Goal: Information Seeking & Learning: Check status

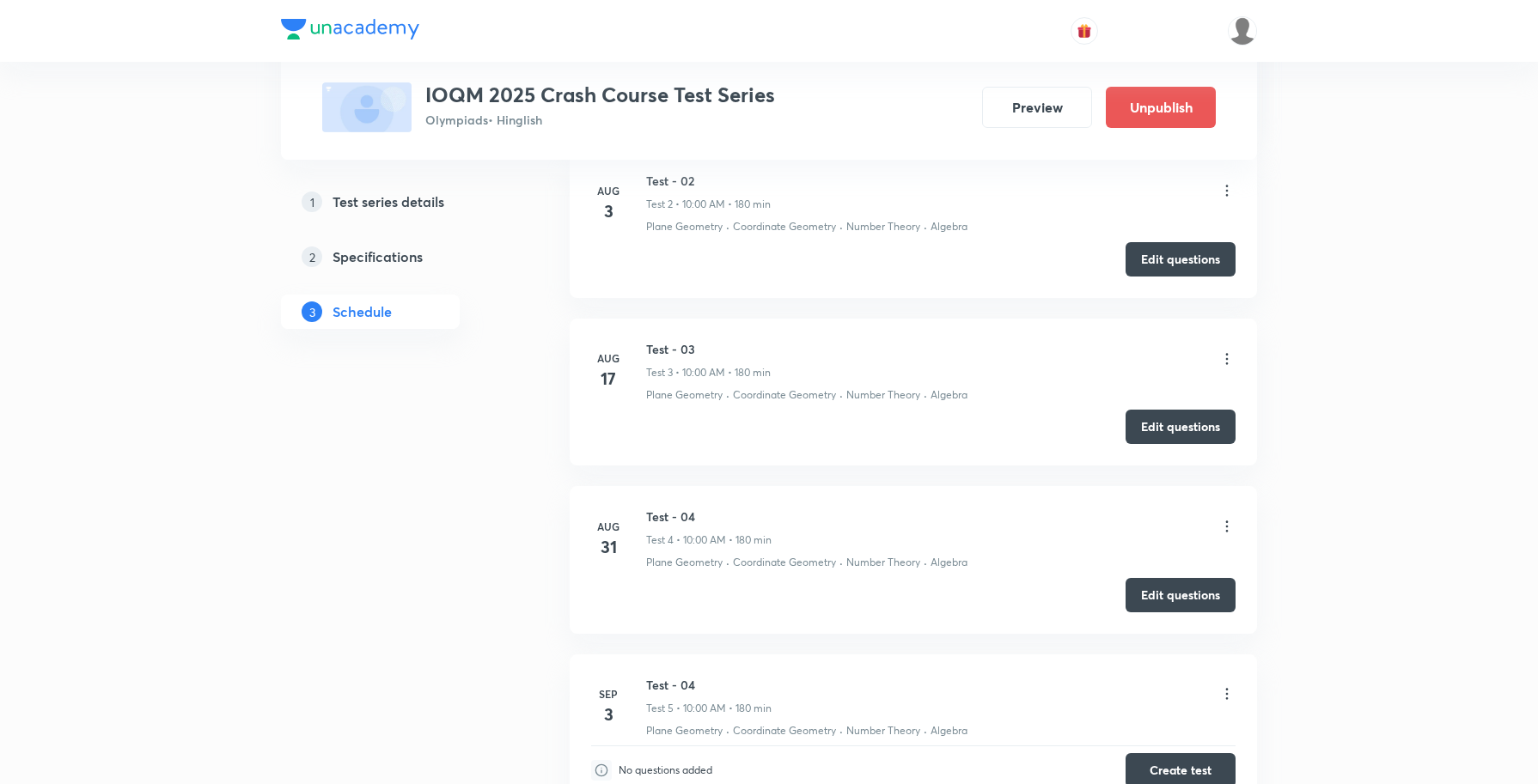
scroll to position [1220, 0]
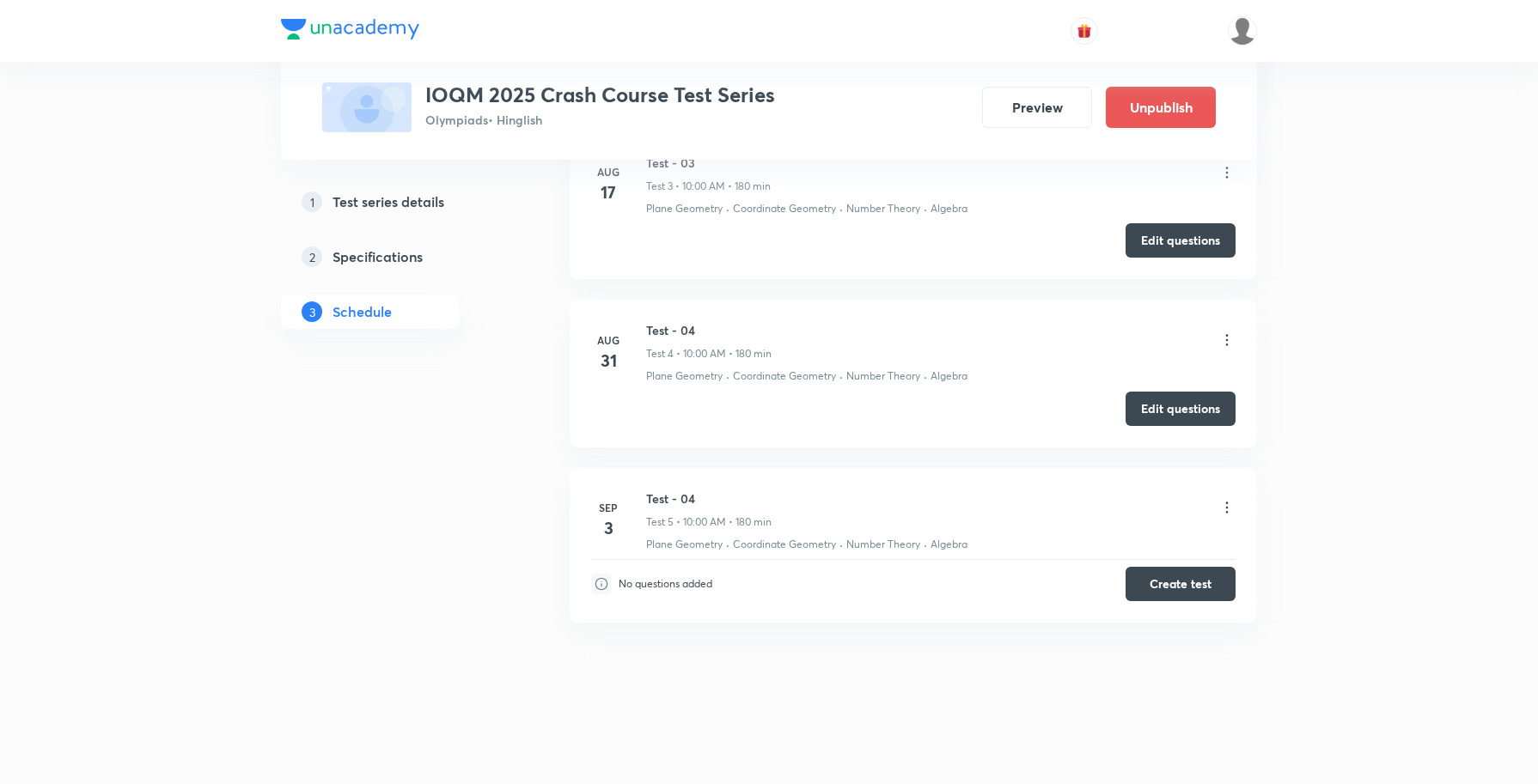
click at [1227, 343] on icon at bounding box center [1226, 340] width 17 height 17
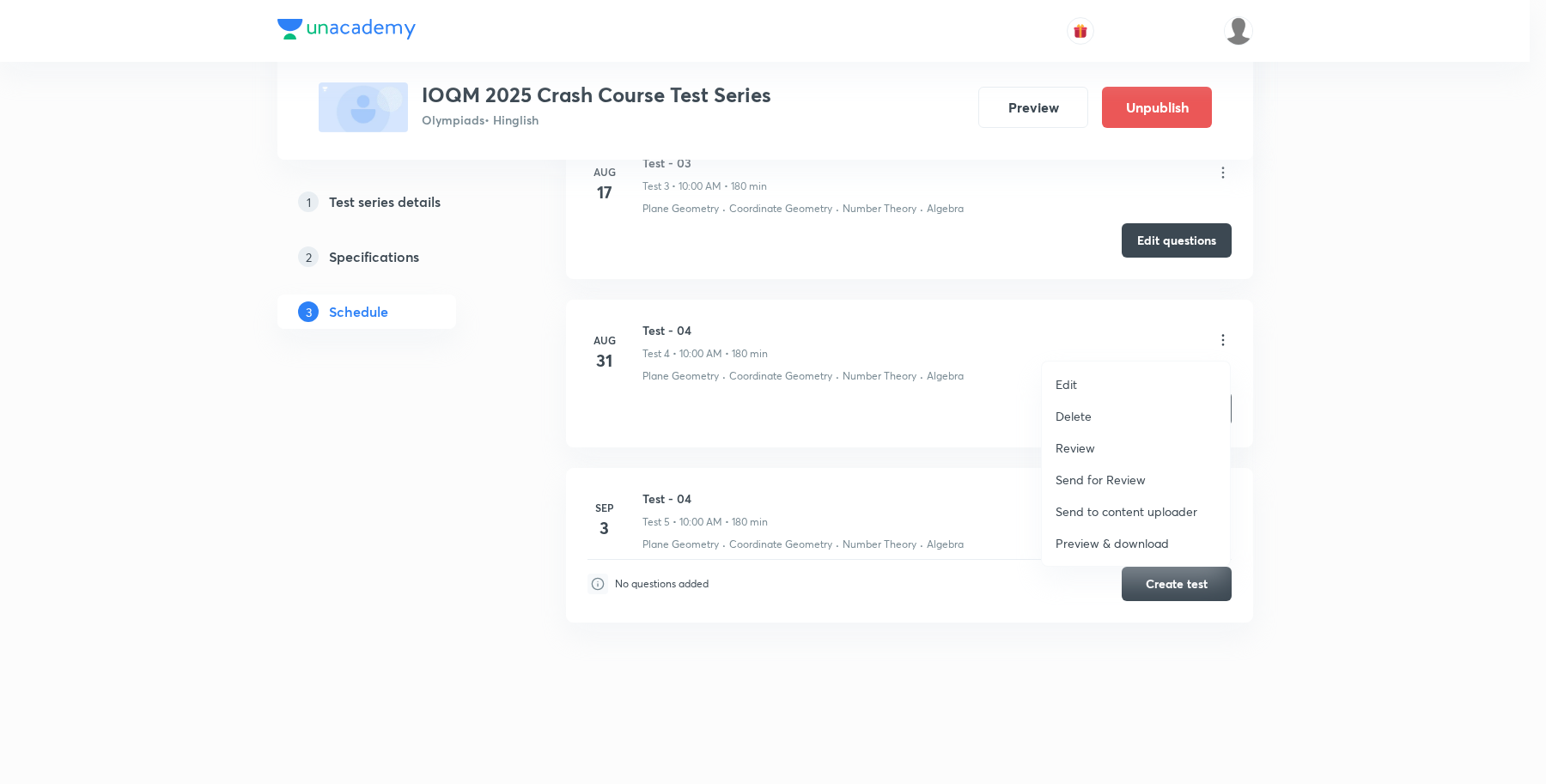
click at [1109, 445] on li "Review" at bounding box center [1136, 447] width 188 height 32
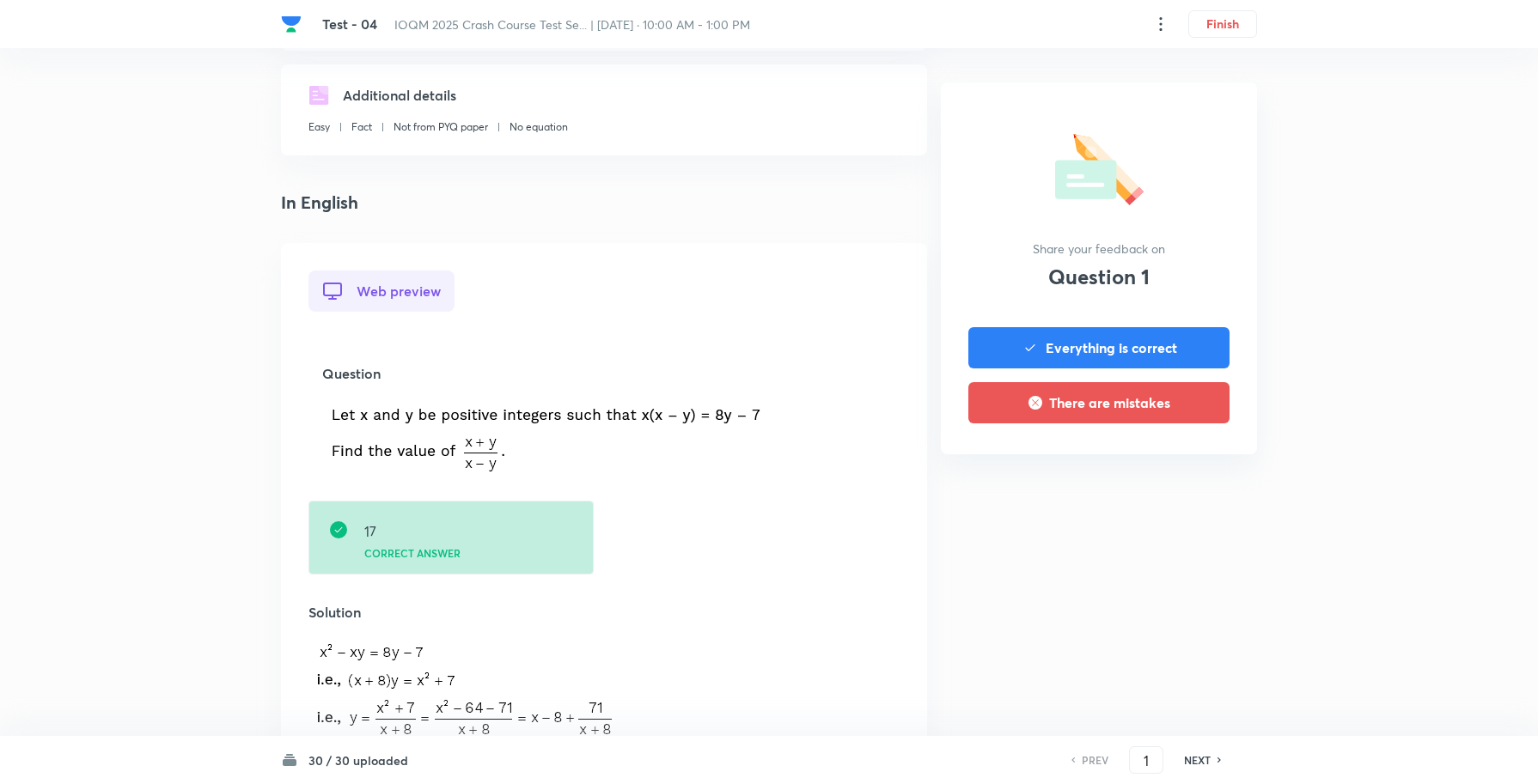
scroll to position [430, 0]
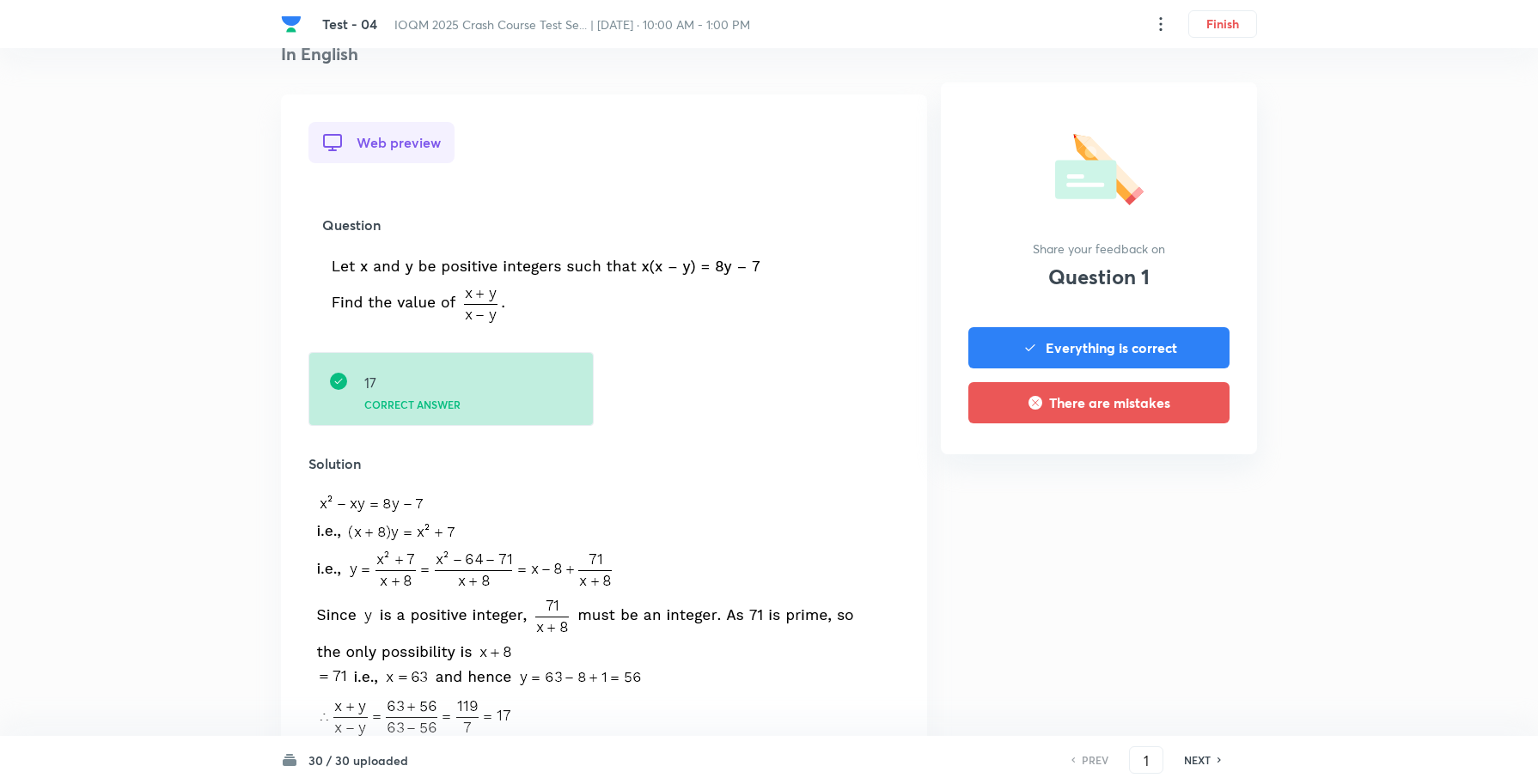
click at [1210, 754] on h6 "NEXT" at bounding box center [1197, 760] width 27 height 15
type input "2"
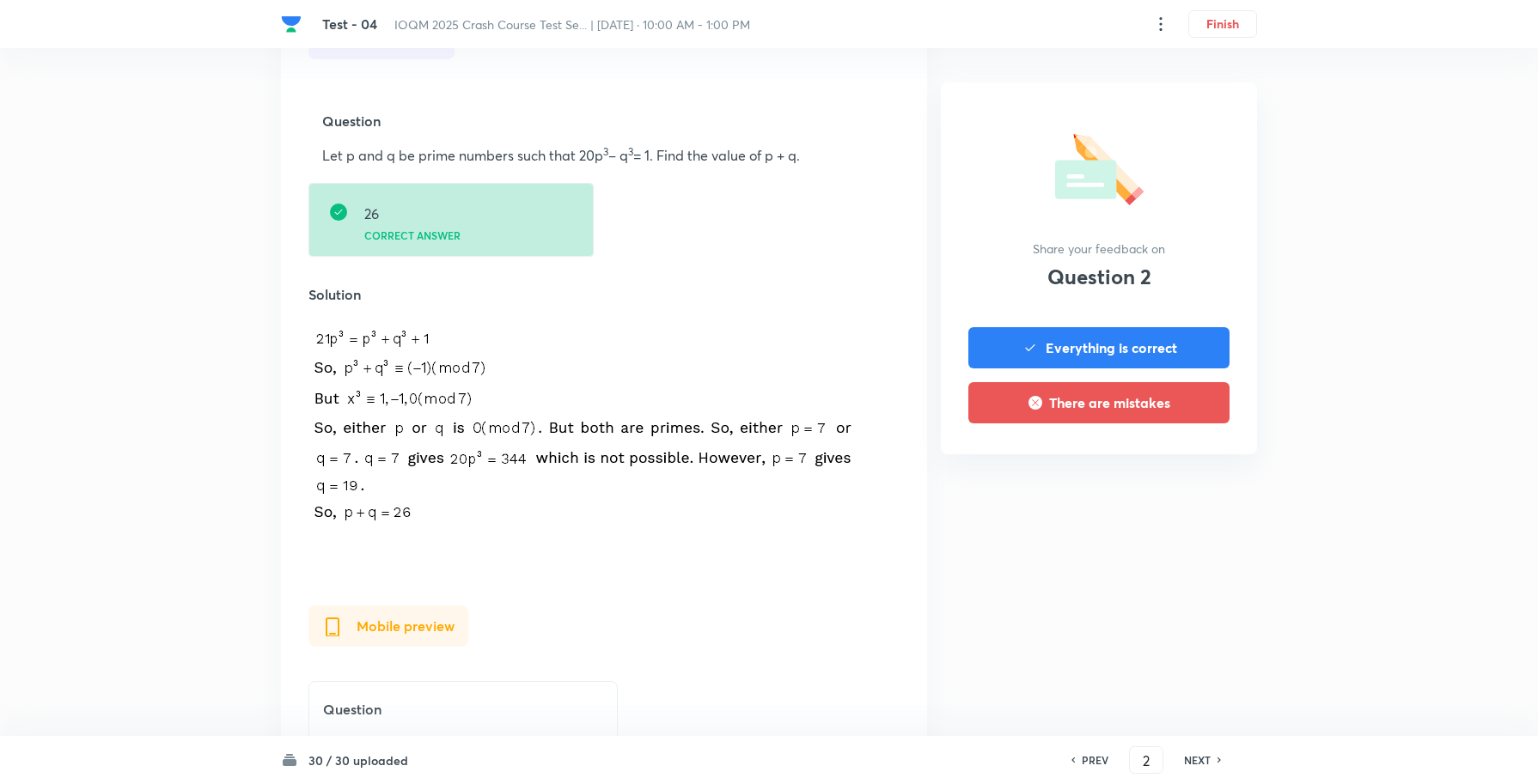
scroll to position [537, 0]
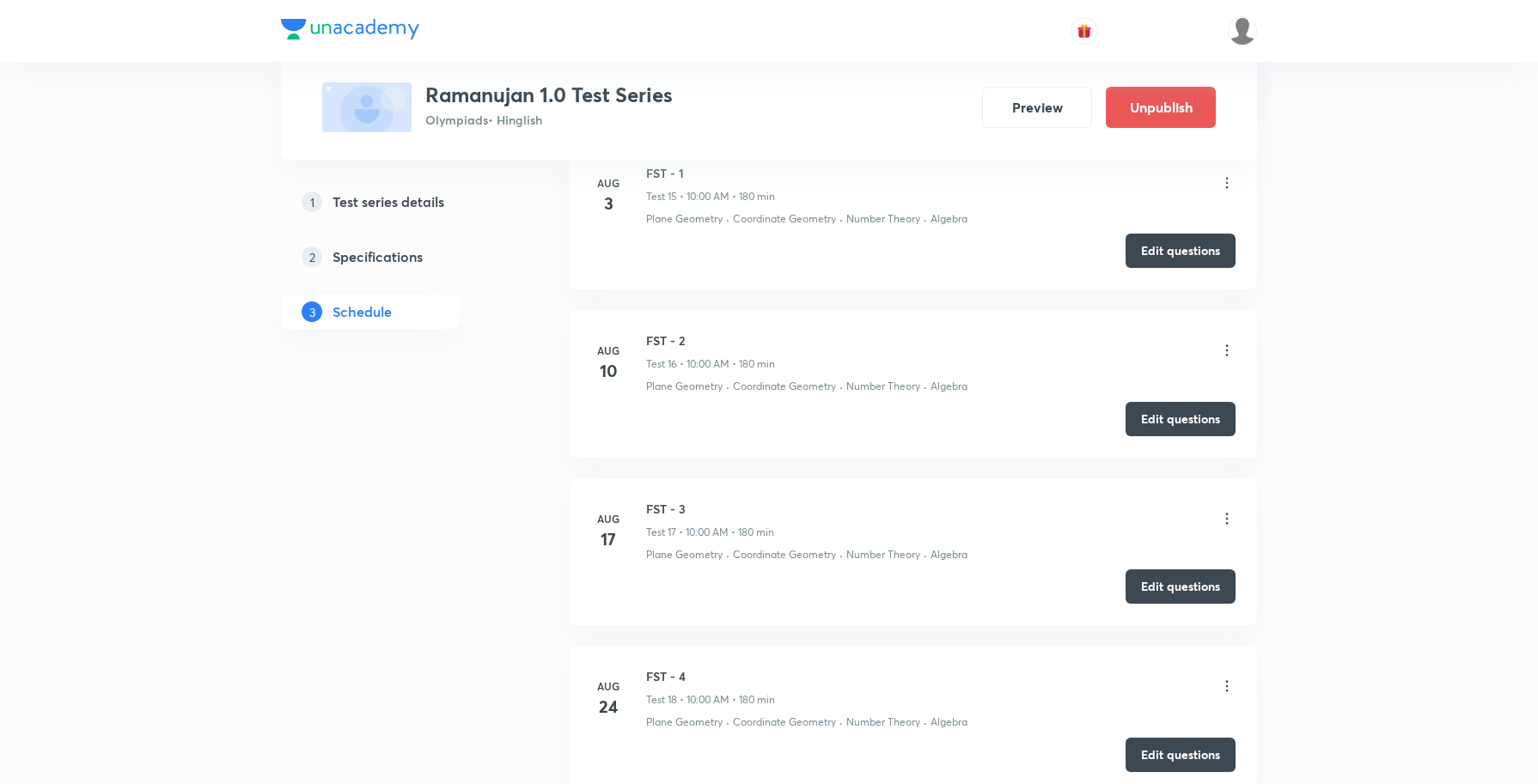
scroll to position [3566, 0]
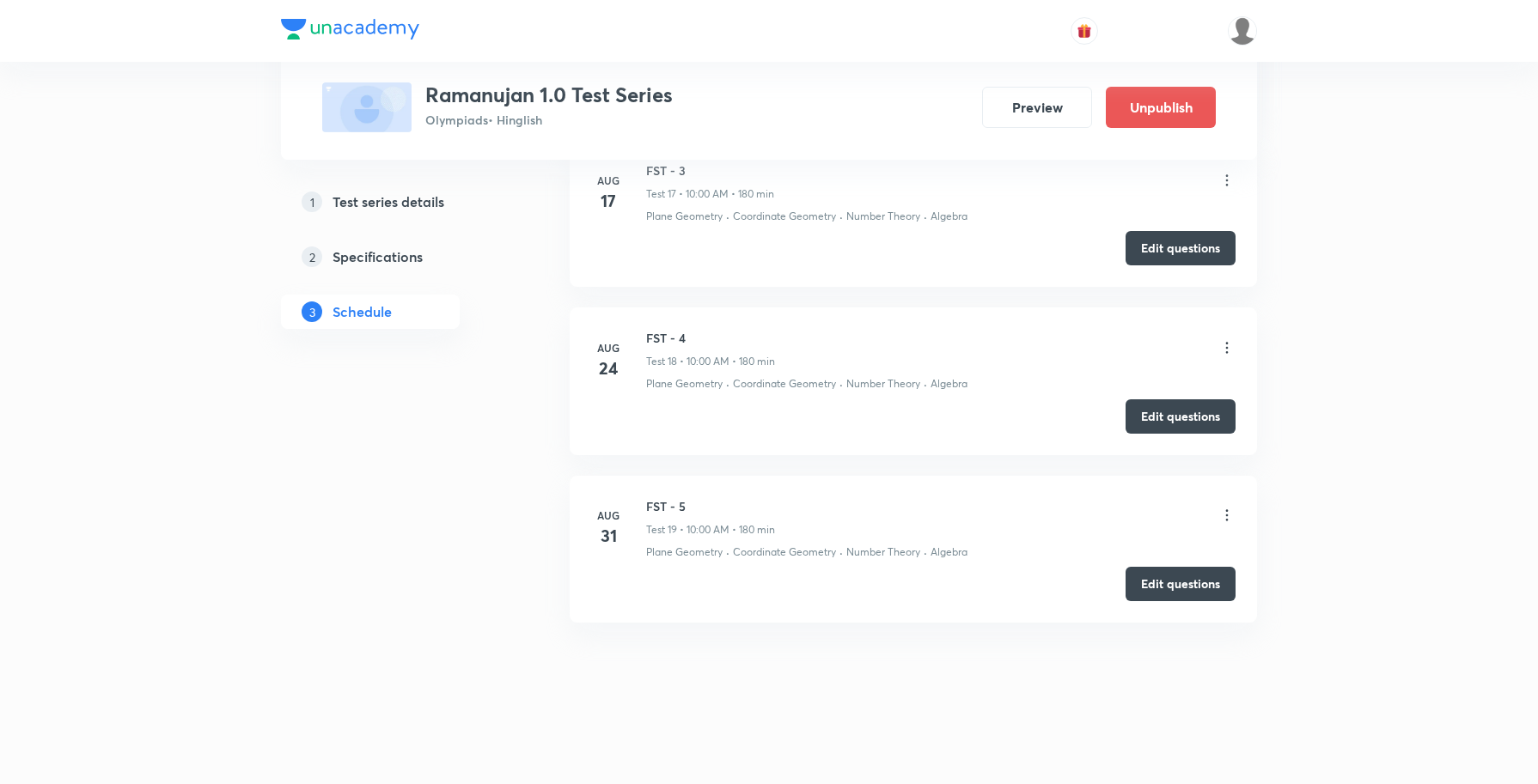
click at [1224, 516] on icon at bounding box center [1226, 515] width 17 height 17
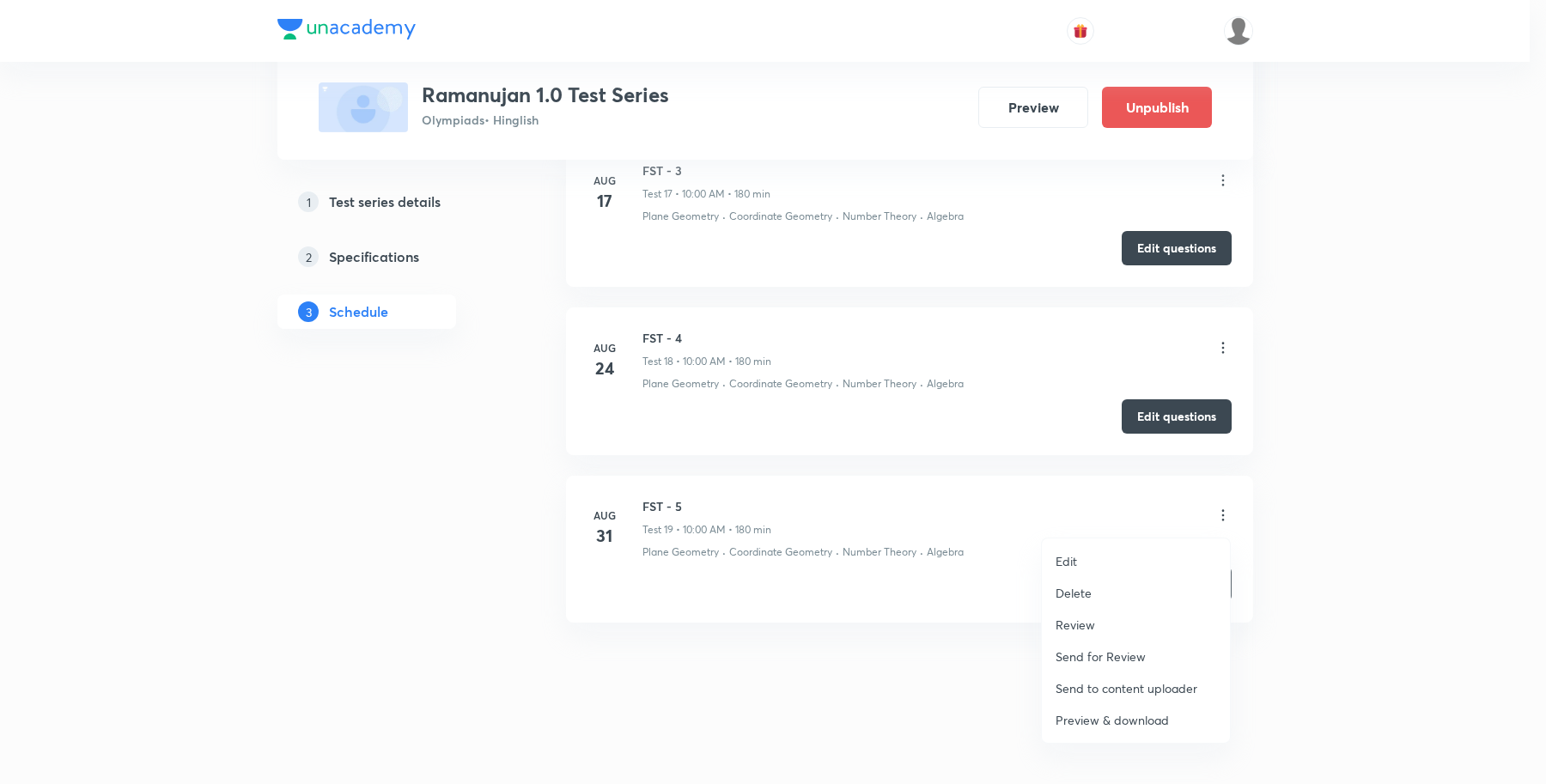
click at [1097, 624] on li "Review" at bounding box center [1136, 624] width 188 height 32
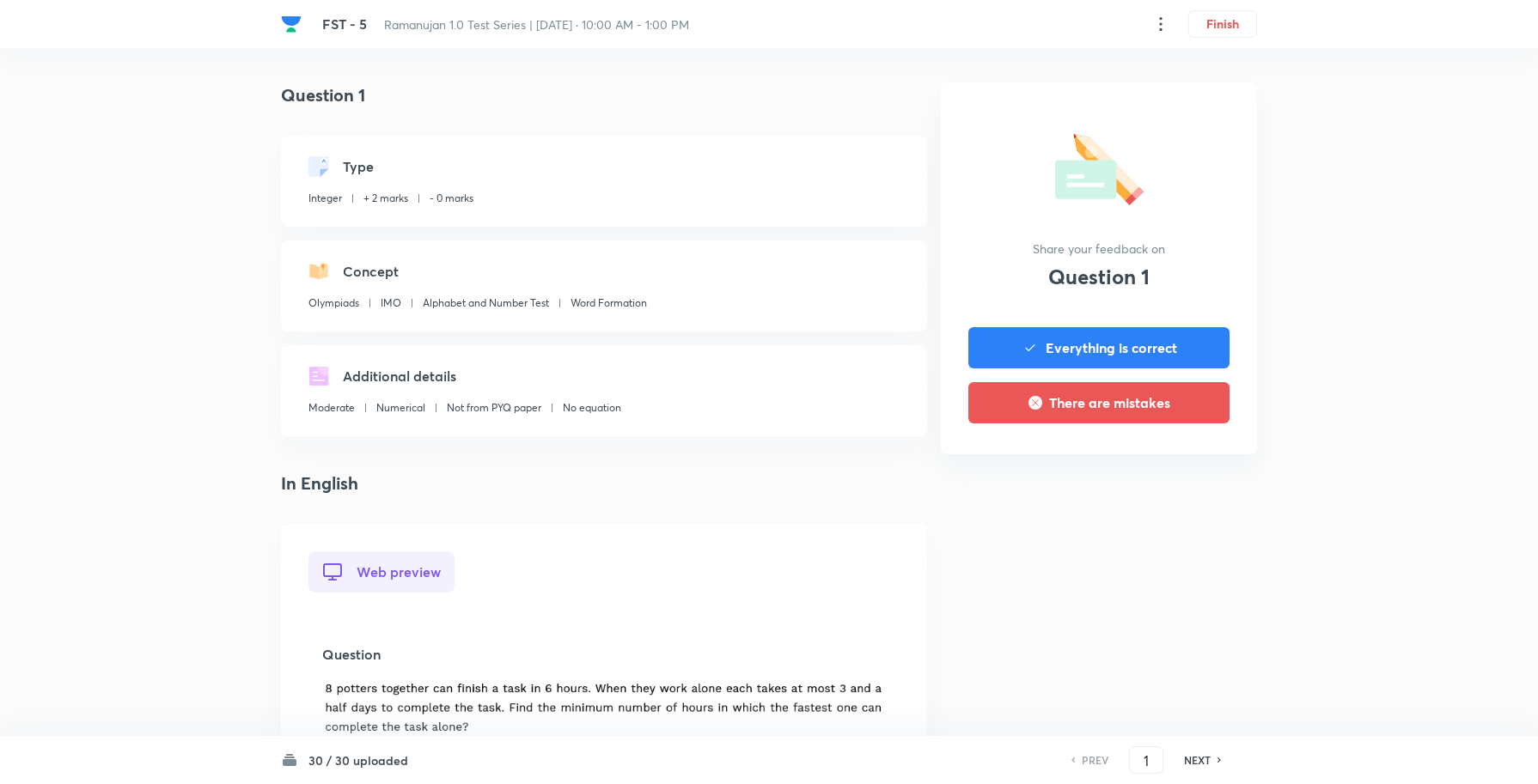
click at [1200, 759] on h6 "NEXT" at bounding box center [1197, 760] width 27 height 15
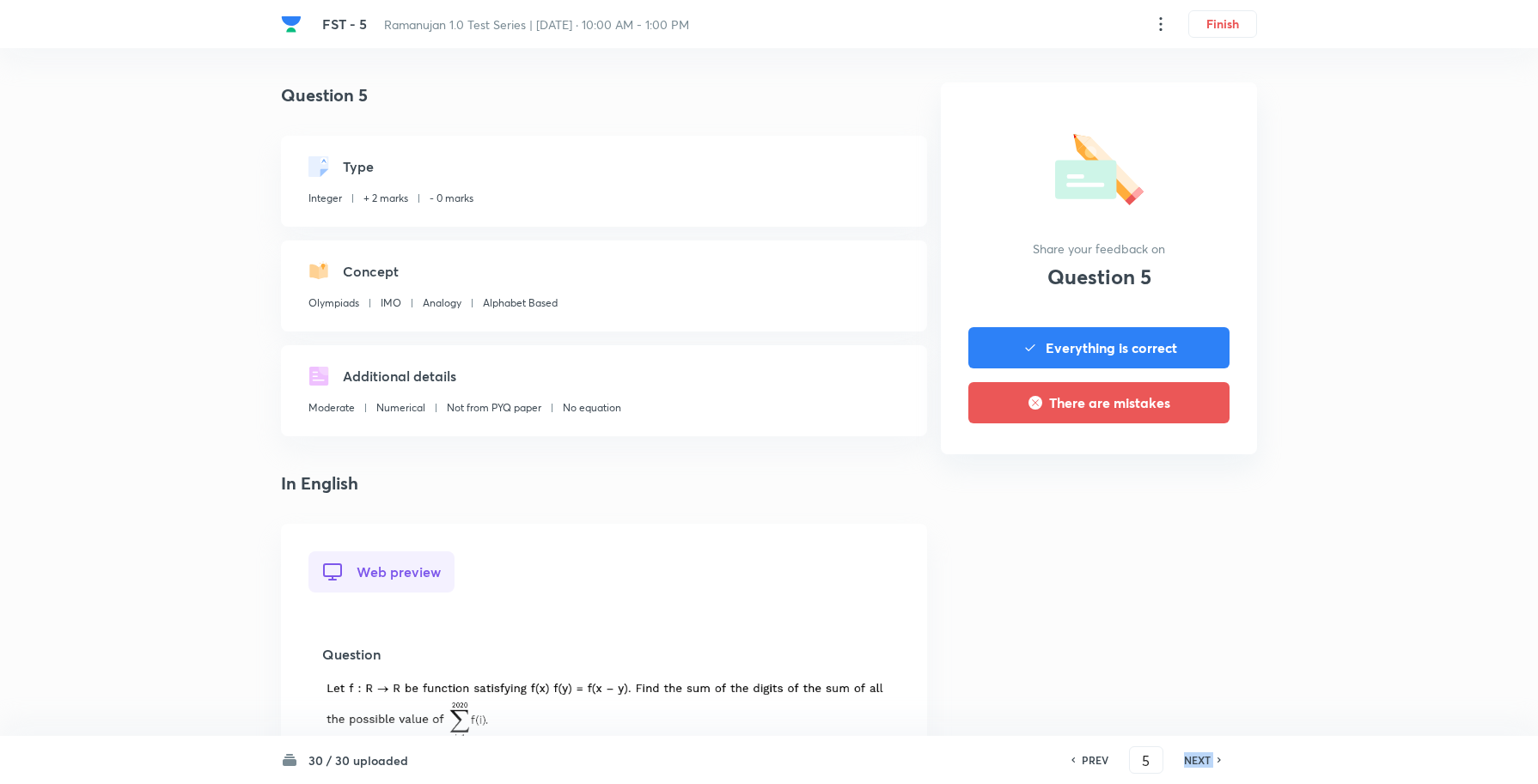
click at [1200, 759] on h6 "NEXT" at bounding box center [1197, 760] width 27 height 15
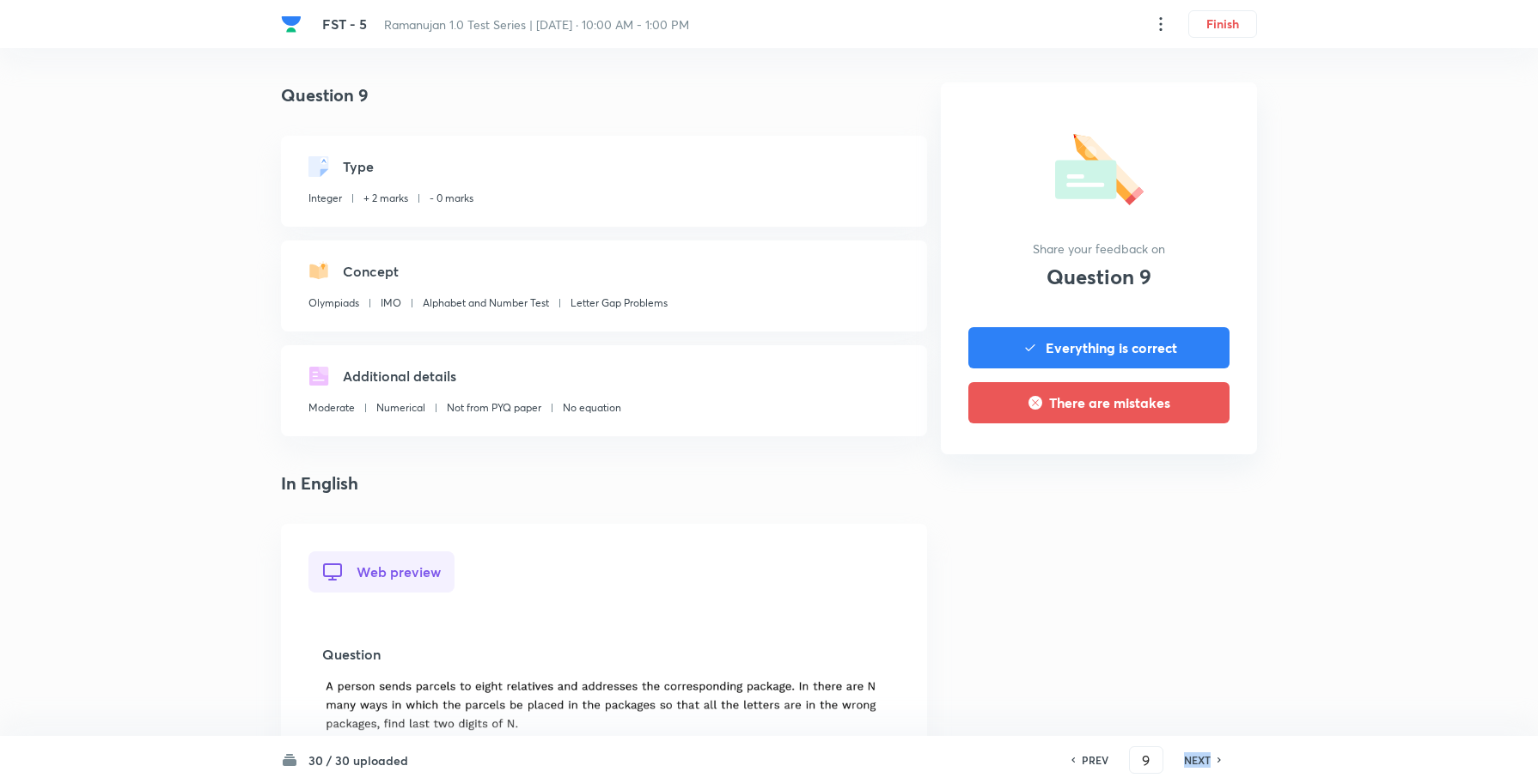
click at [1200, 759] on h6 "NEXT" at bounding box center [1197, 760] width 27 height 15
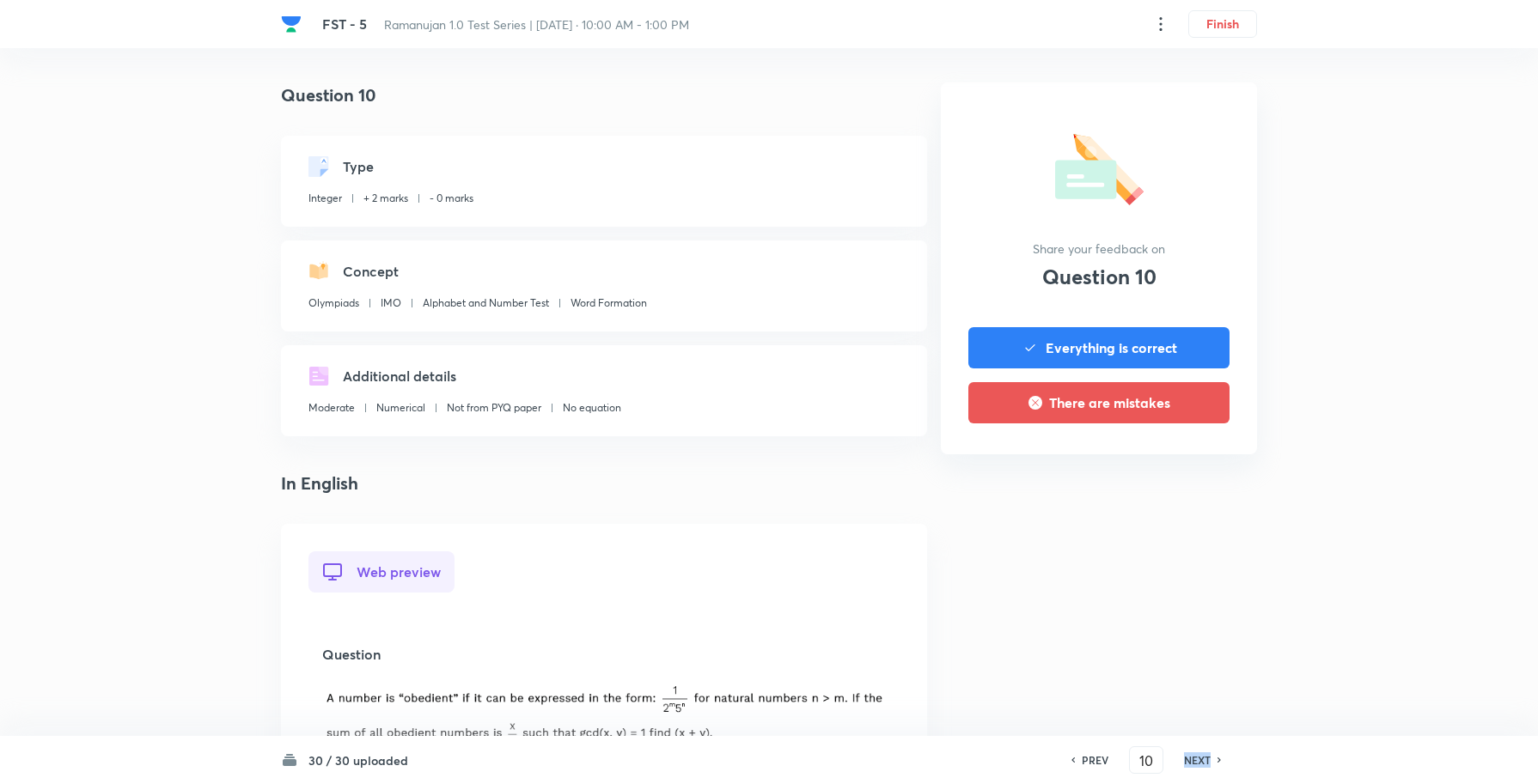
click at [1200, 759] on h6 "NEXT" at bounding box center [1197, 760] width 27 height 15
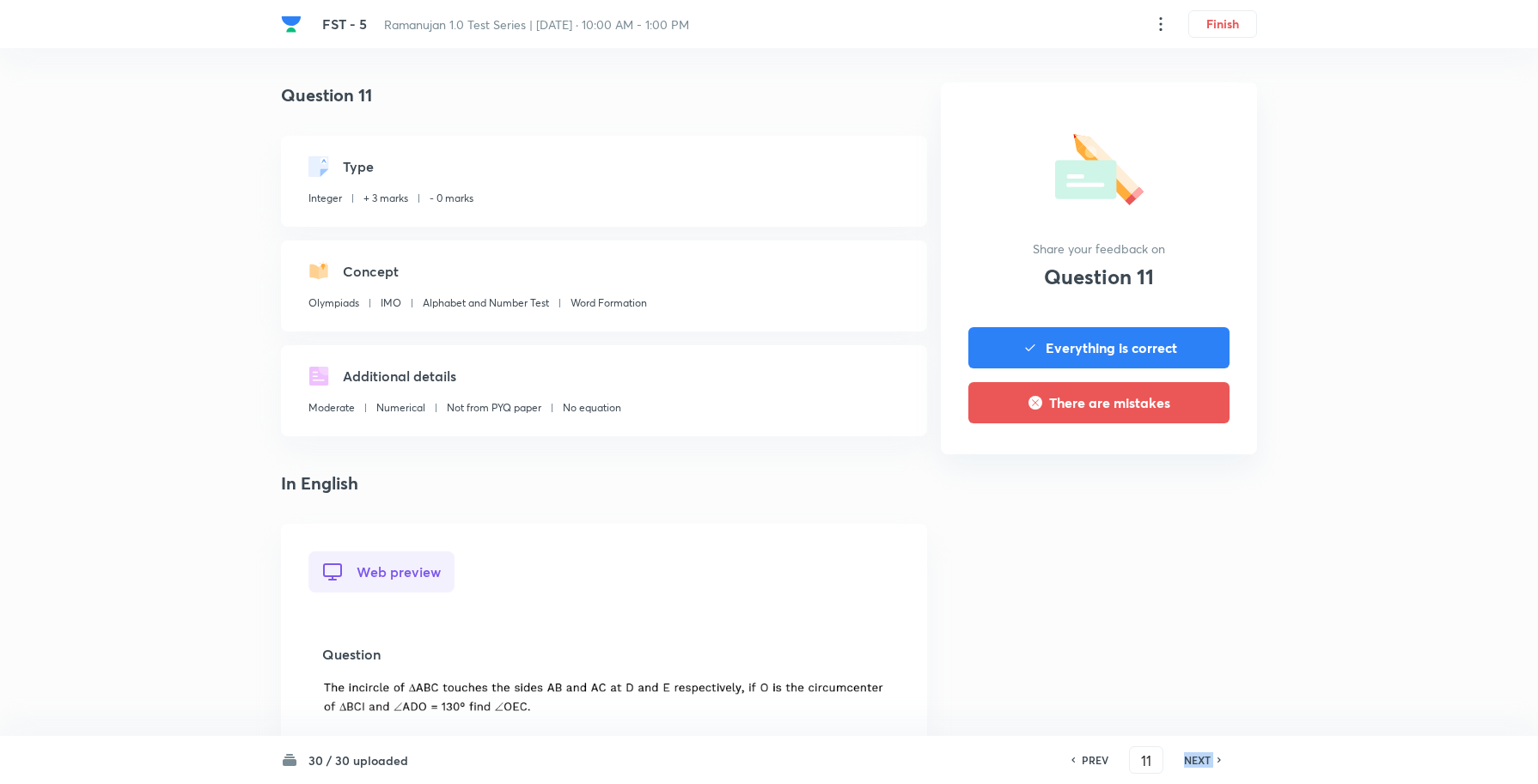
click at [1200, 759] on h6 "NEXT" at bounding box center [1197, 760] width 27 height 15
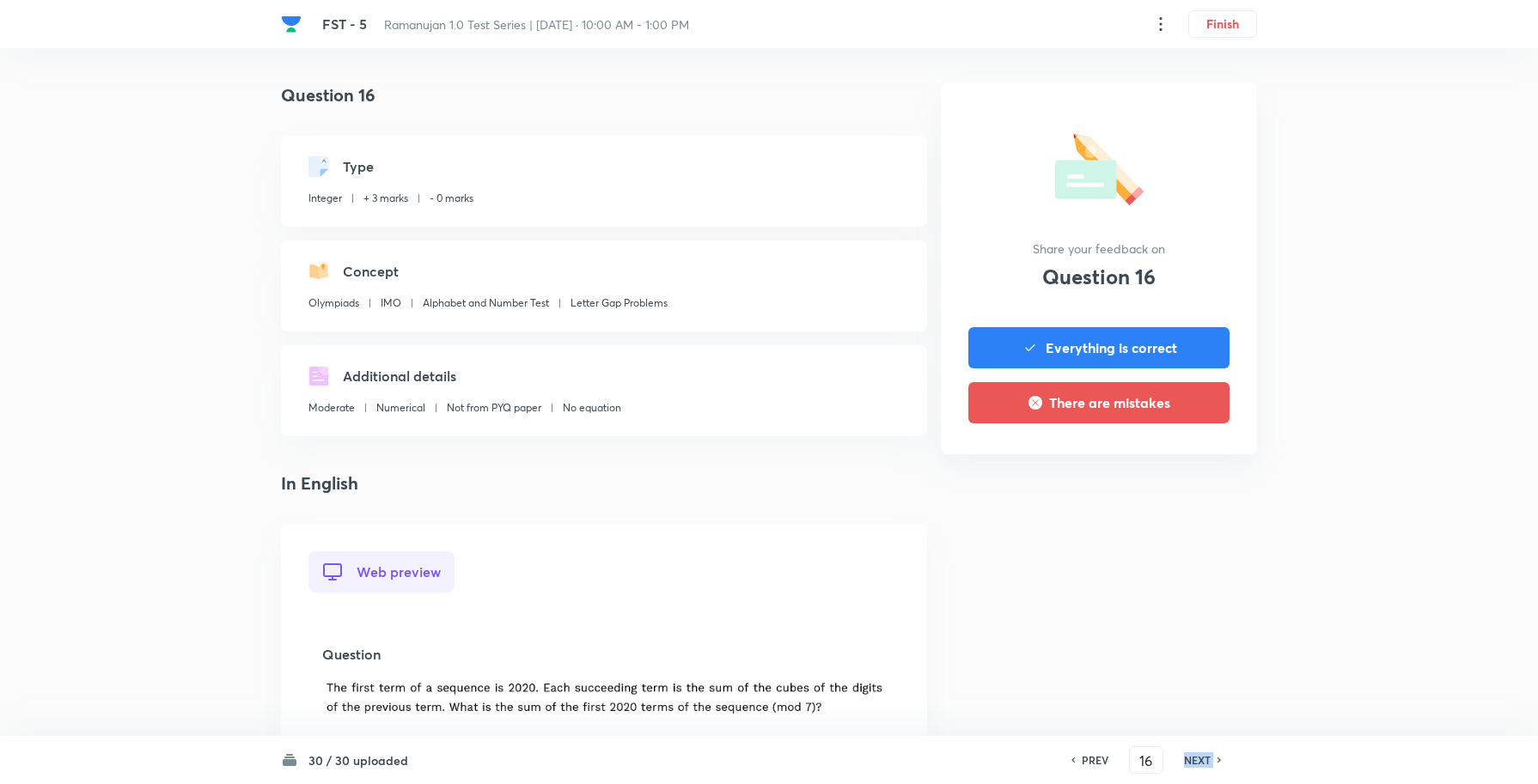
click at [1200, 759] on h6 "NEXT" at bounding box center [1197, 760] width 27 height 15
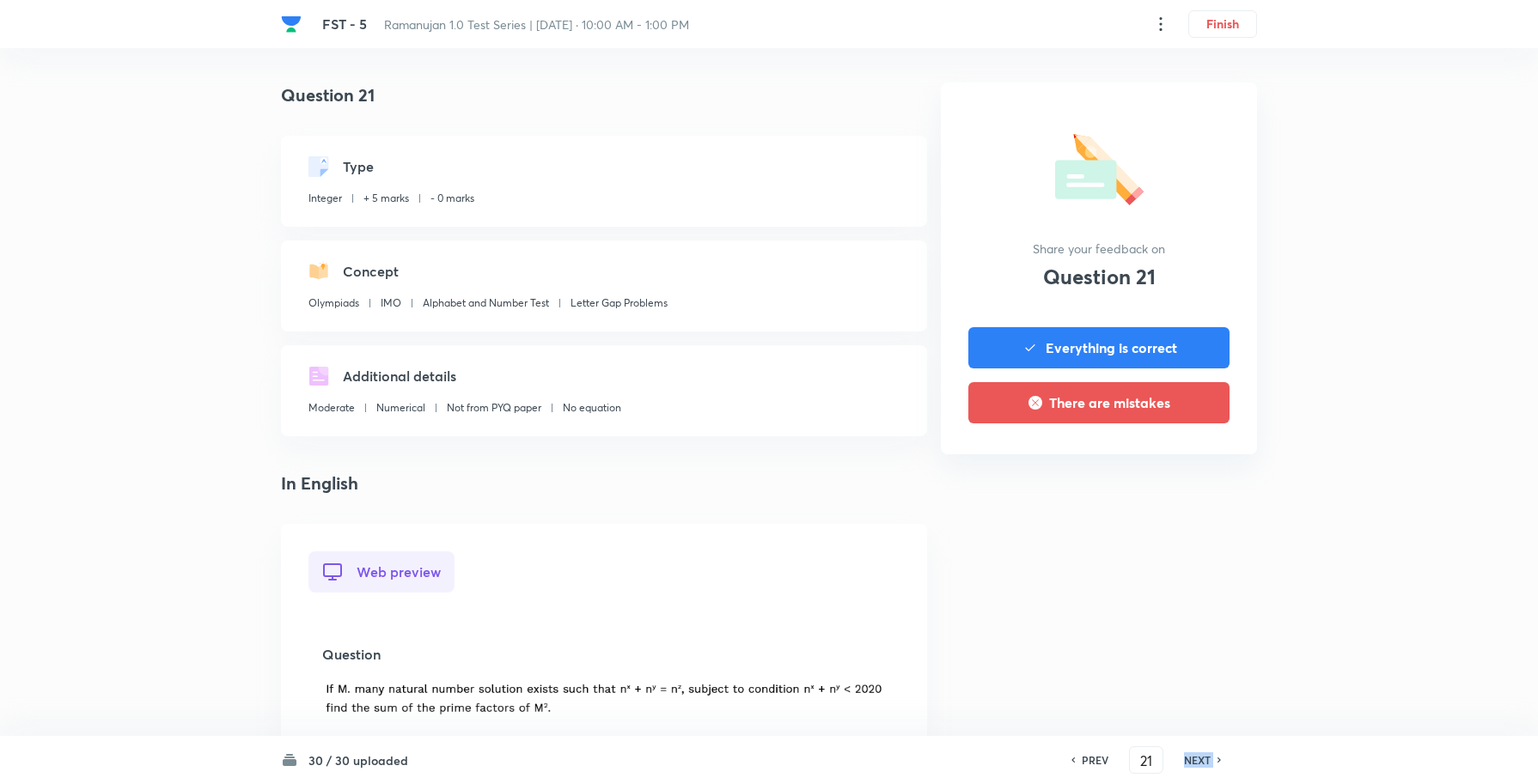
click at [1200, 759] on h6 "NEXT" at bounding box center [1197, 760] width 27 height 15
type input "23"
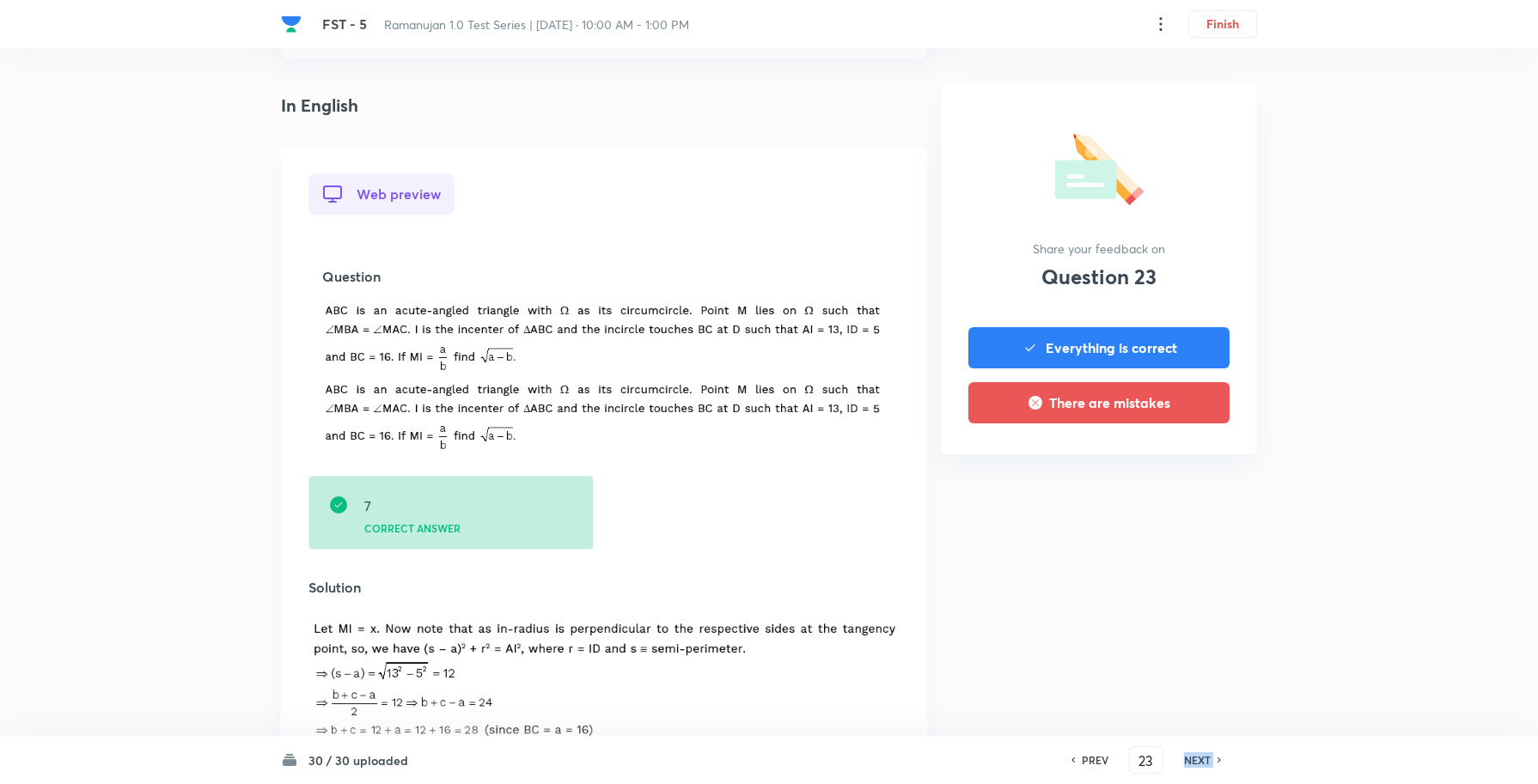
scroll to position [644, 0]
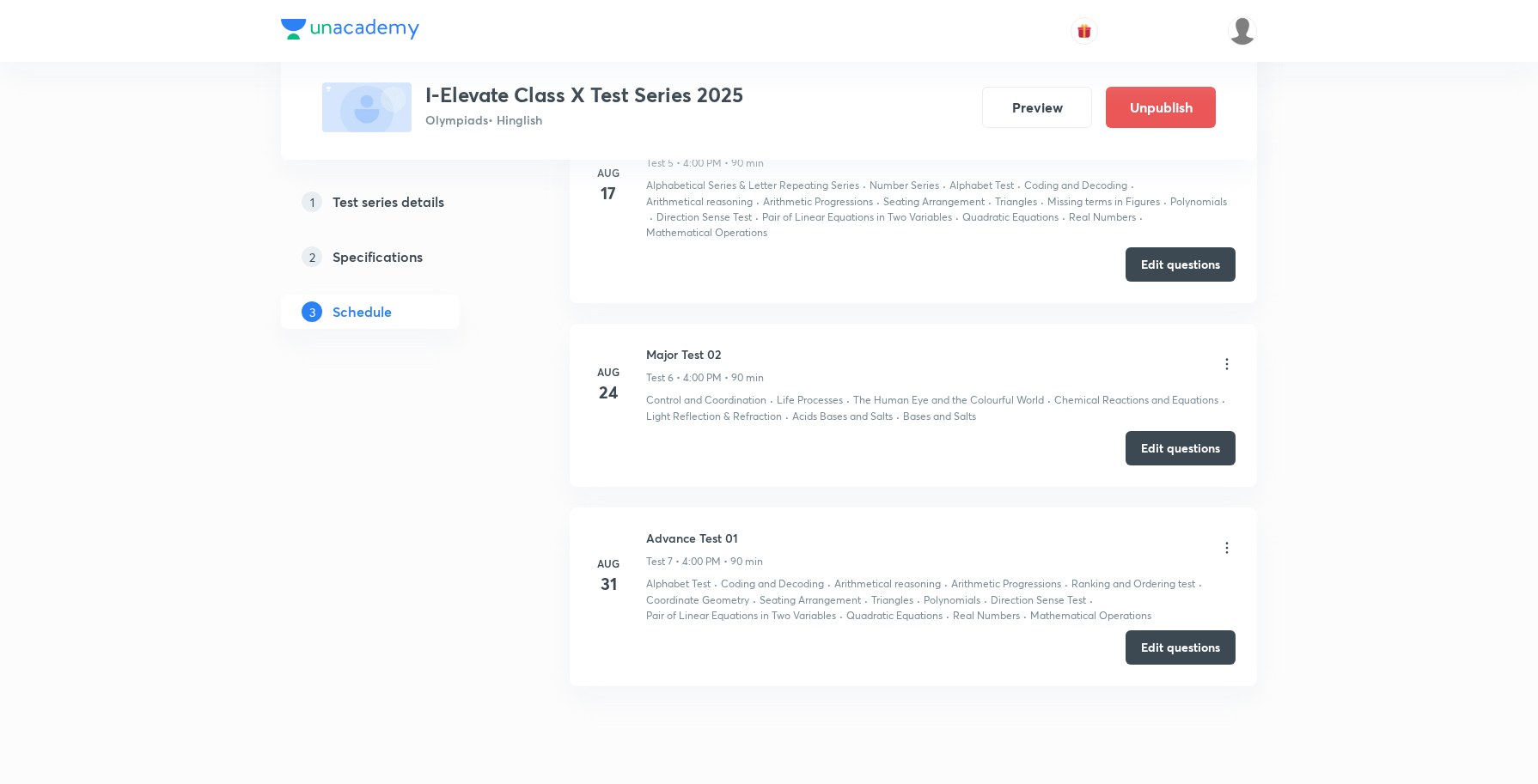
scroll to position [1784, 0]
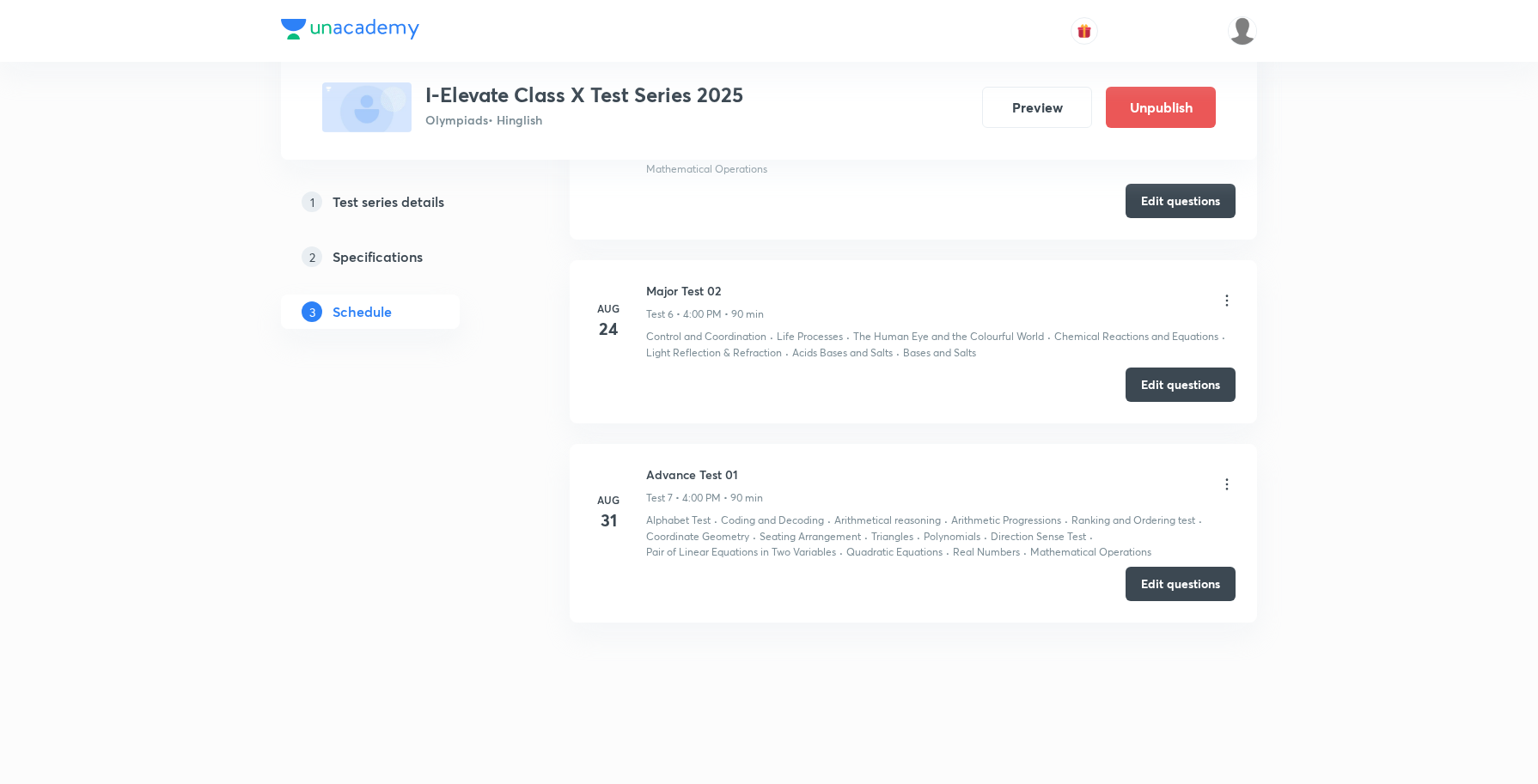
click at [1222, 486] on icon at bounding box center [1226, 484] width 17 height 17
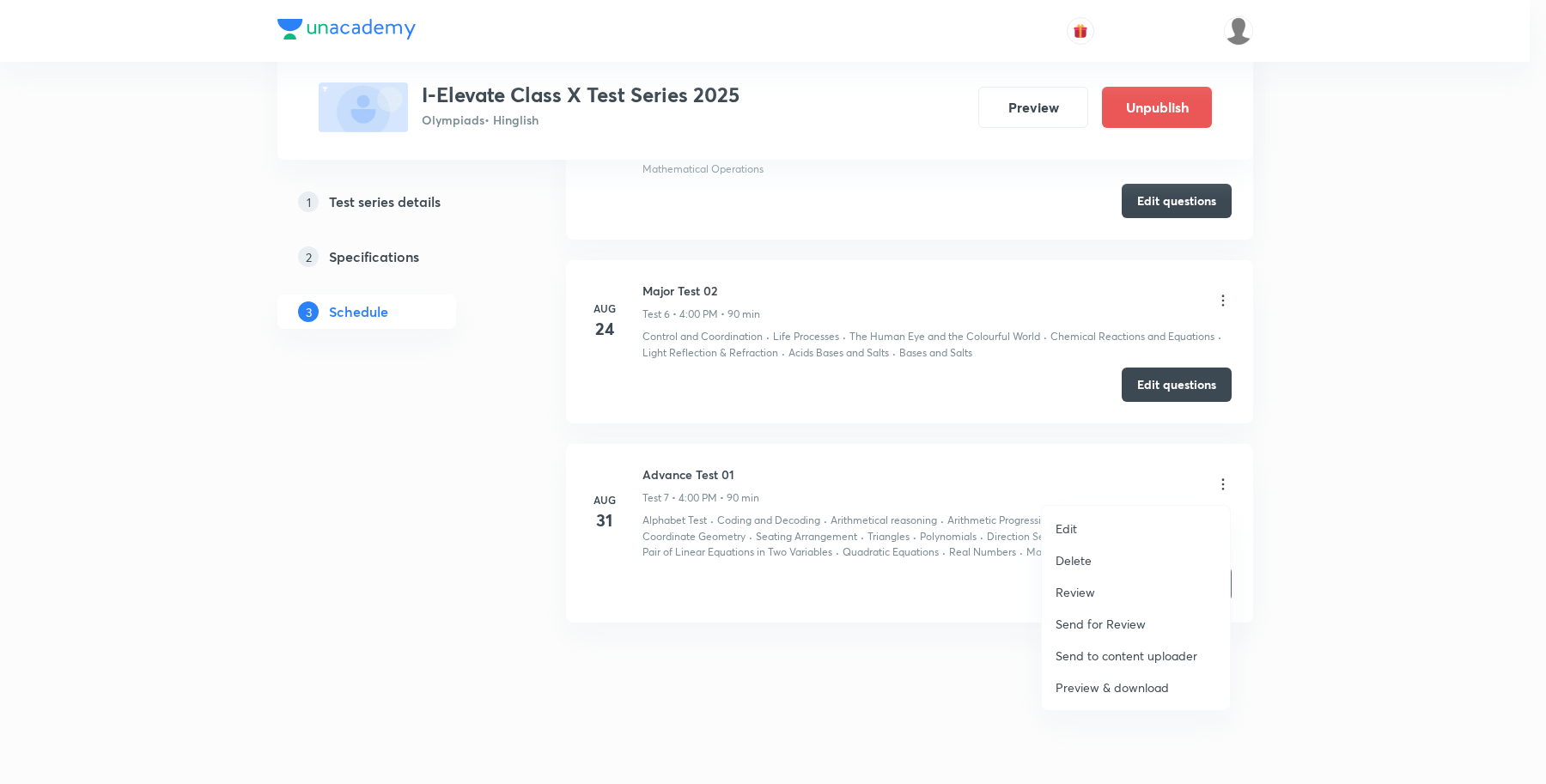
click at [1088, 587] on p "Review" at bounding box center [1075, 592] width 40 height 18
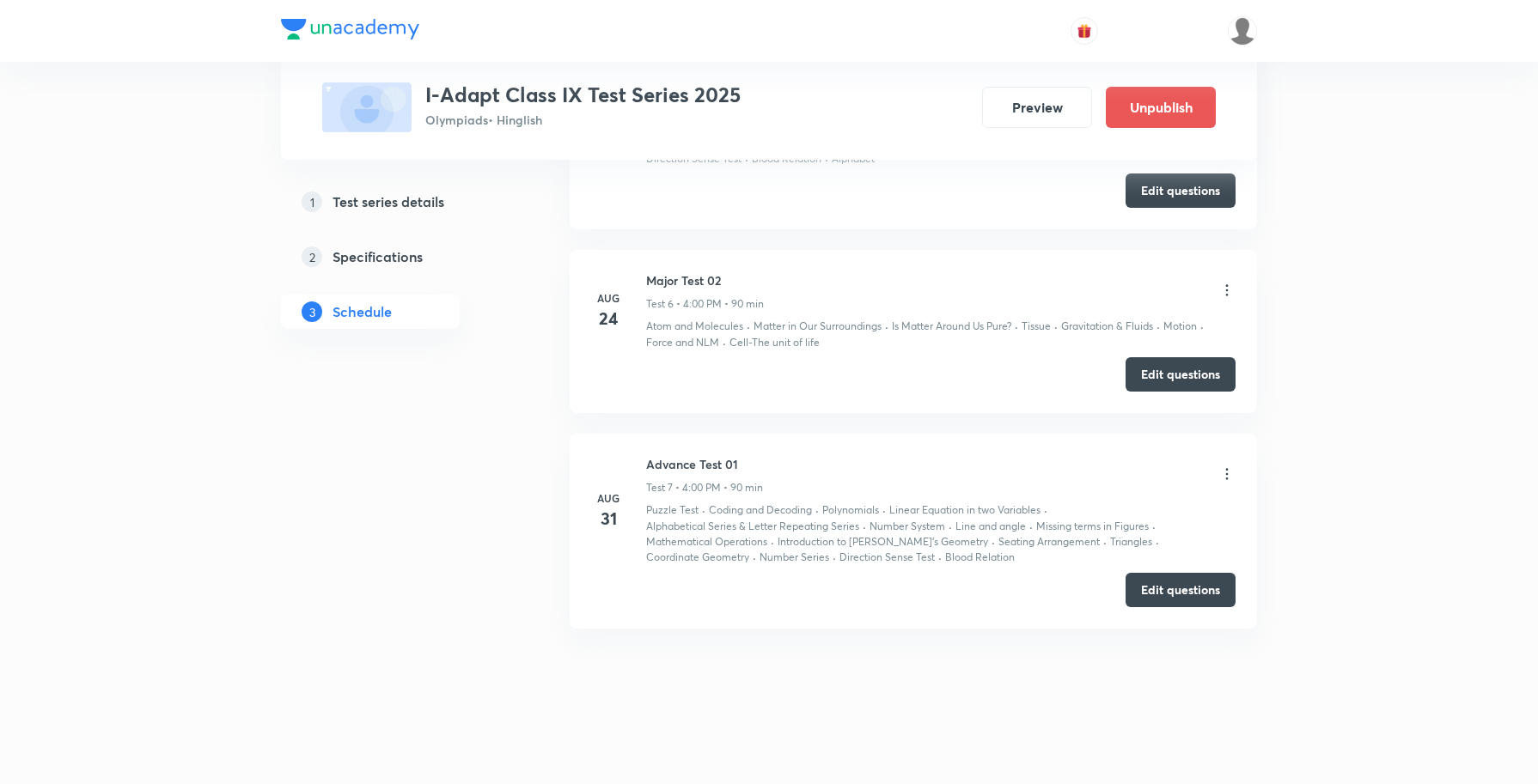
scroll to position [1754, 0]
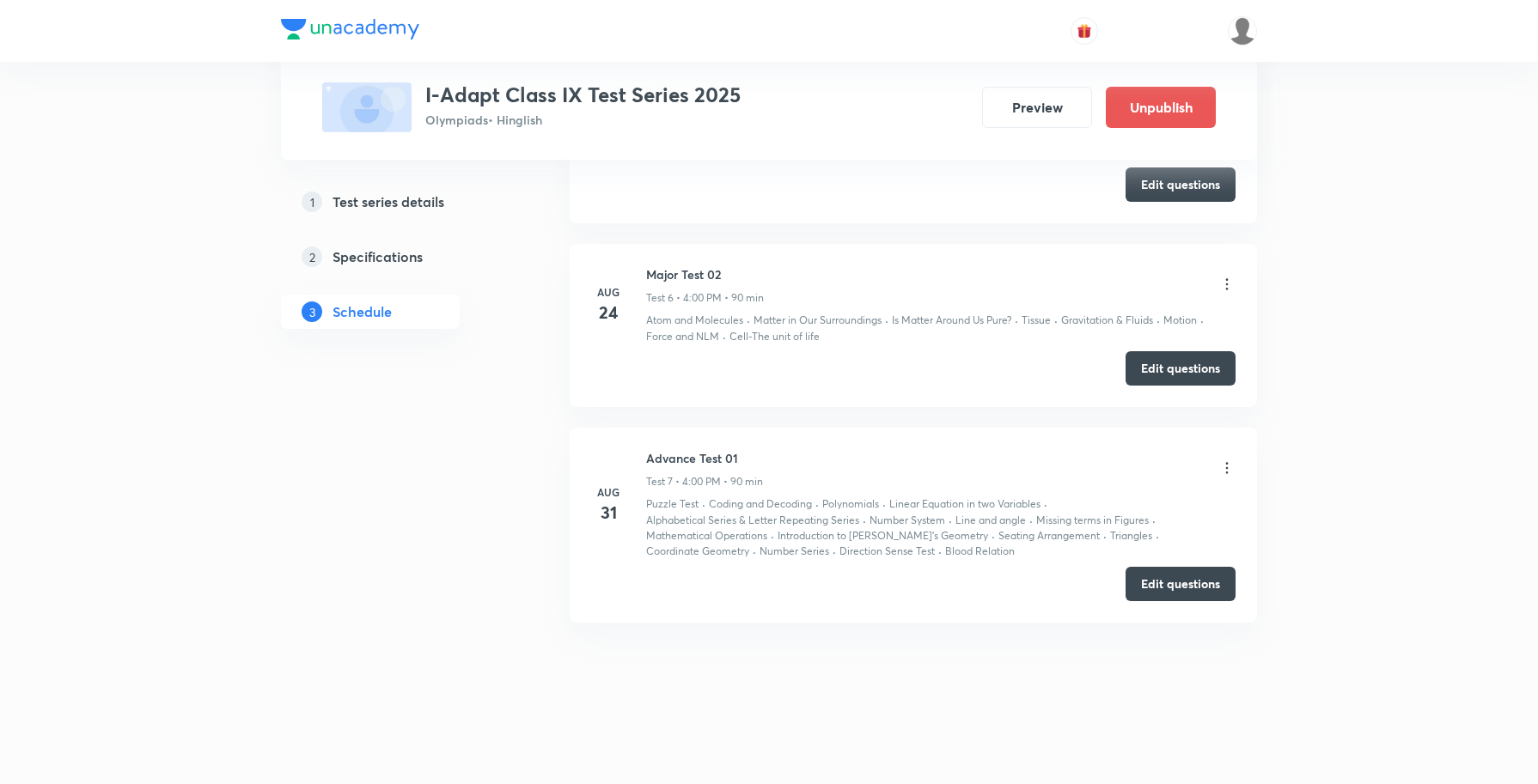
click at [1225, 466] on icon at bounding box center [1226, 468] width 17 height 17
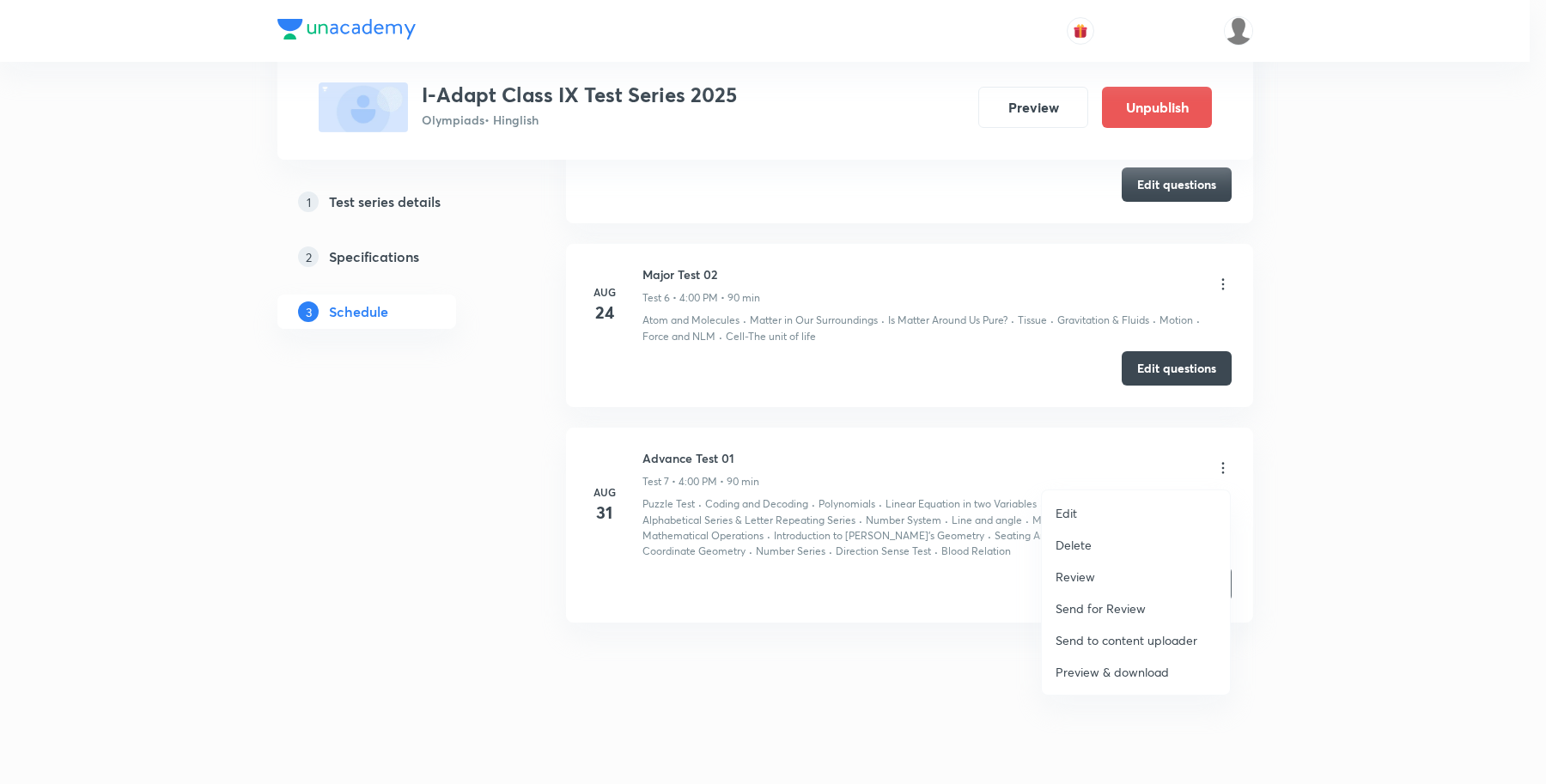
click at [1084, 574] on p "Review" at bounding box center [1075, 577] width 40 height 18
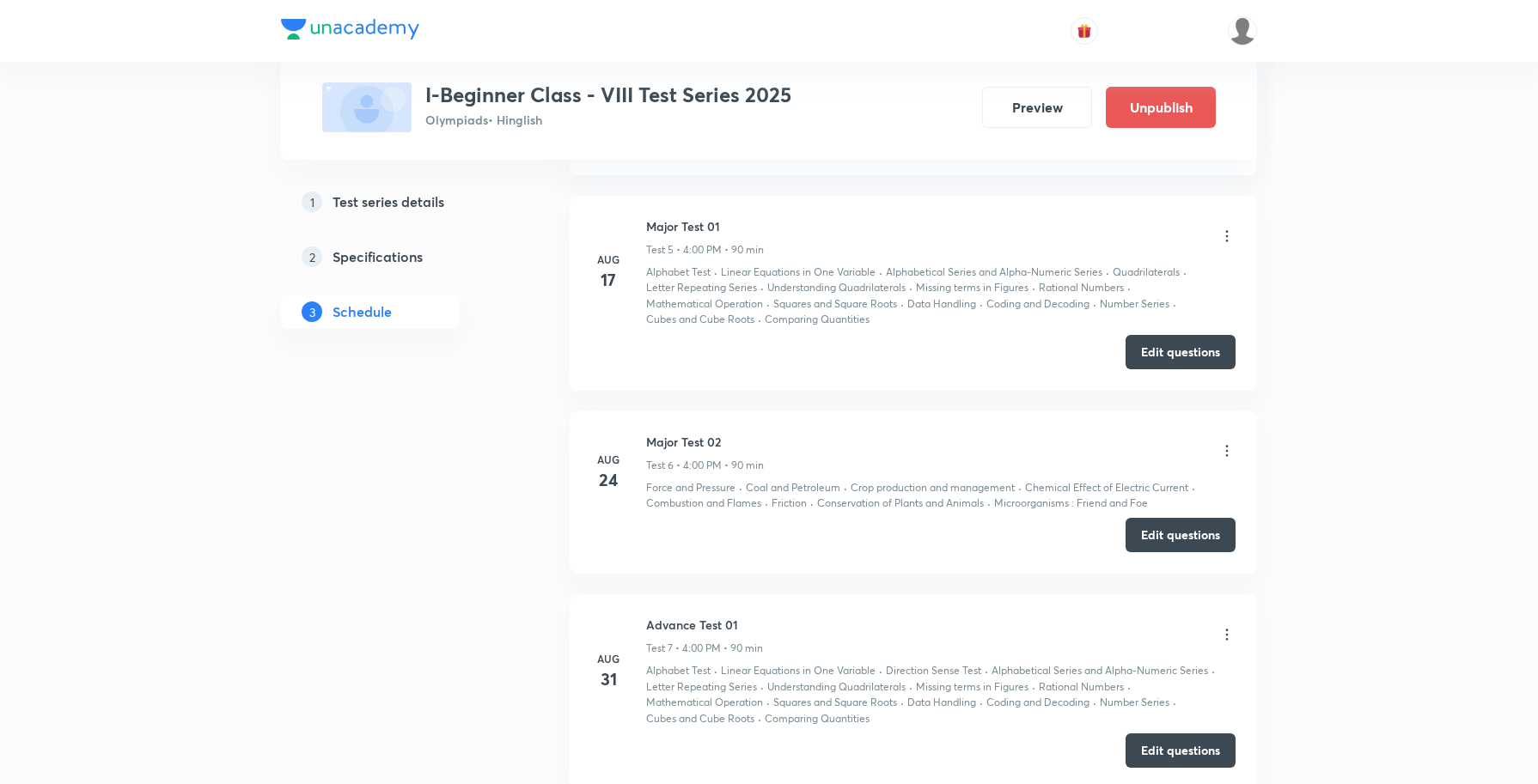
scroll to position [1832, 0]
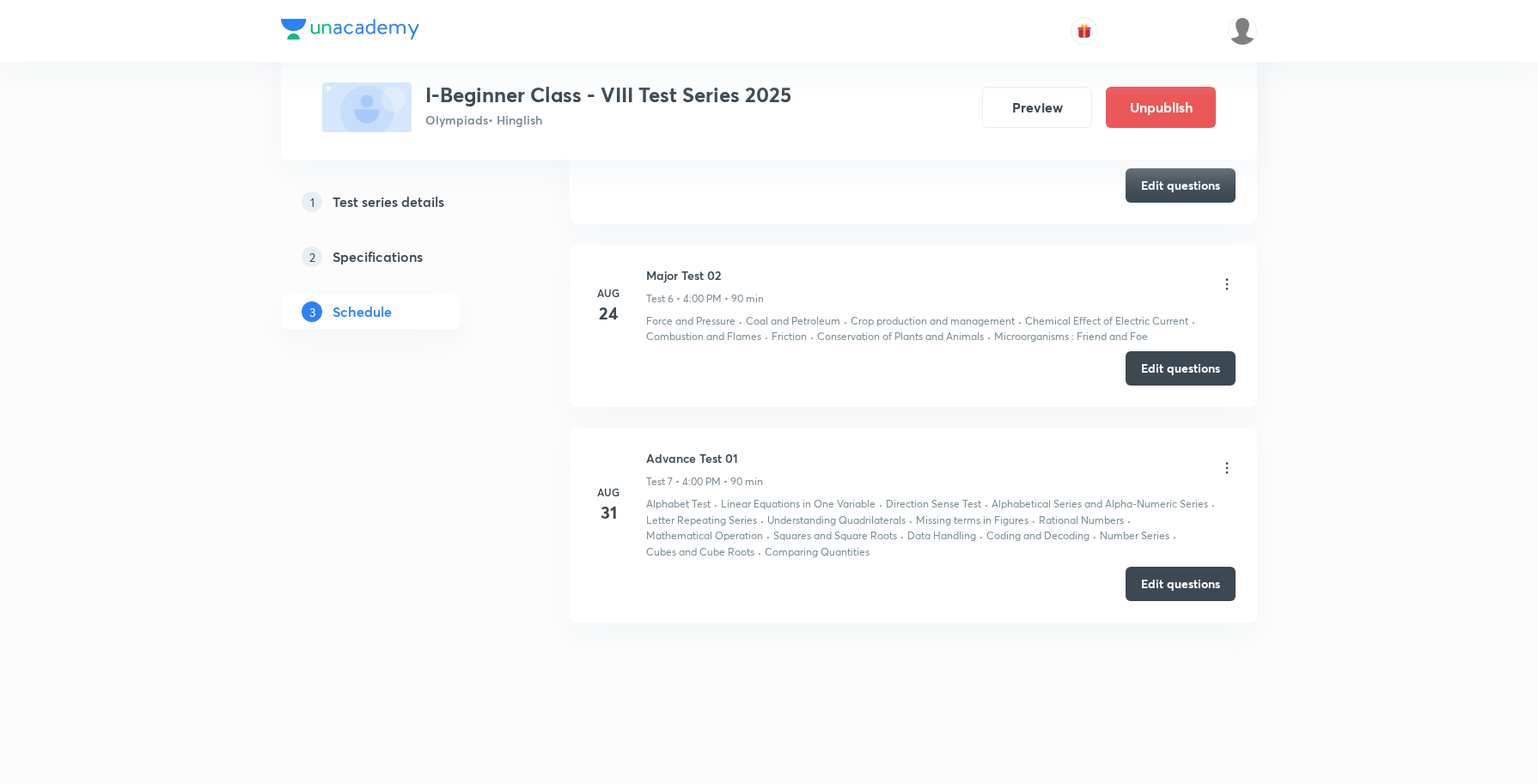
click at [1229, 470] on icon at bounding box center [1226, 468] width 17 height 17
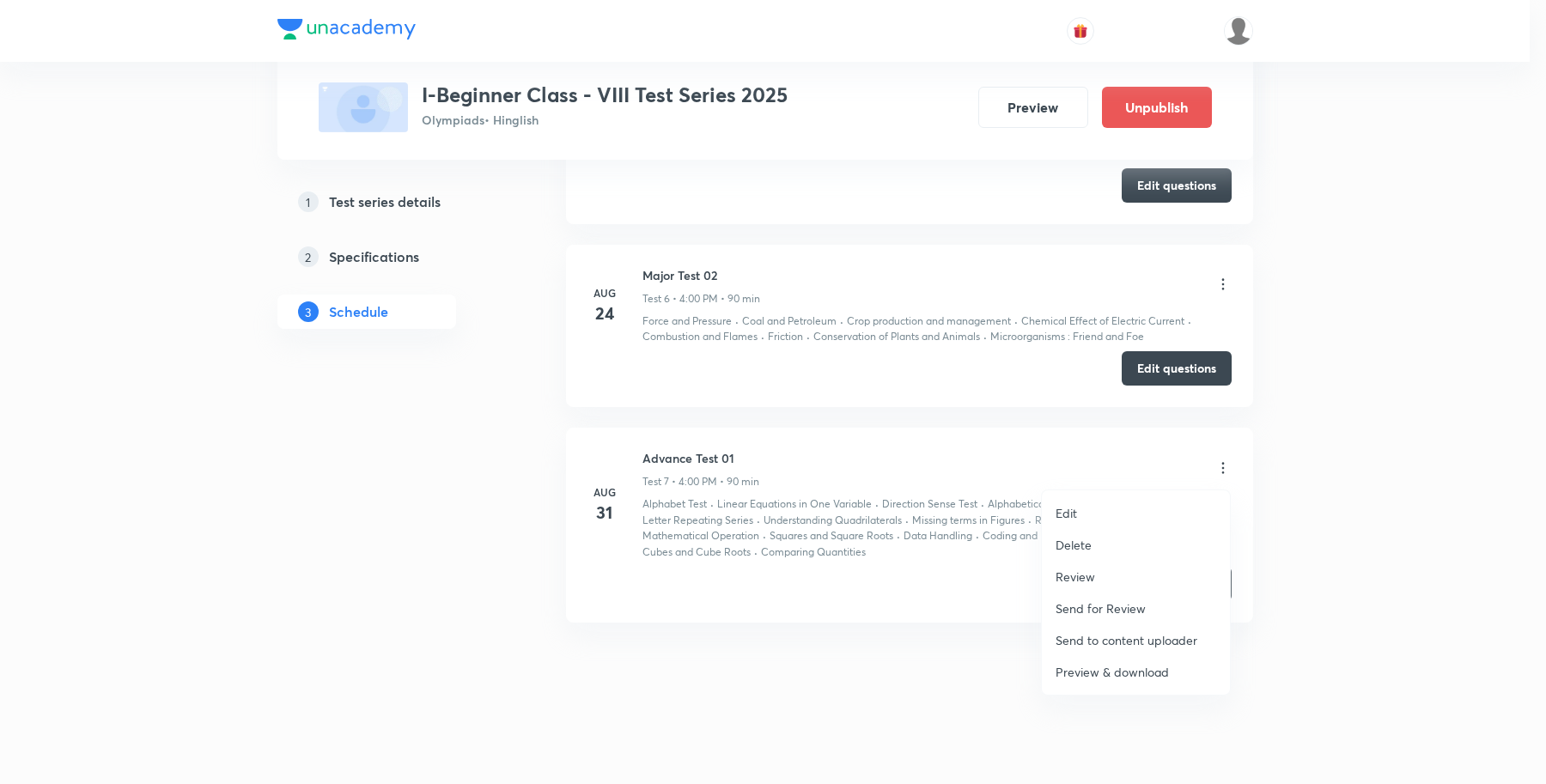
click at [1075, 576] on p "Review" at bounding box center [1075, 577] width 40 height 18
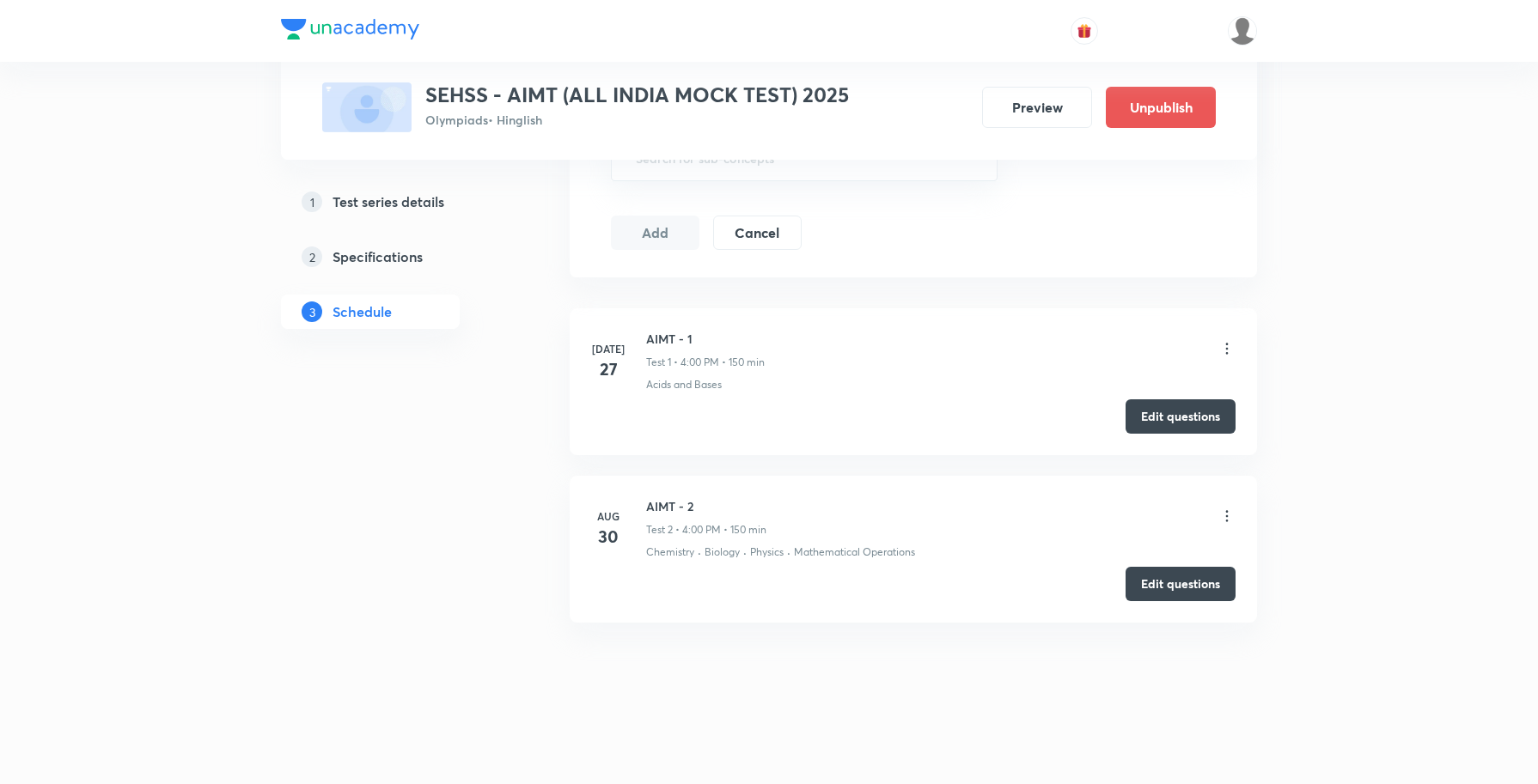
scroll to position [708, 0]
click at [1225, 516] on icon at bounding box center [1226, 515] width 17 height 17
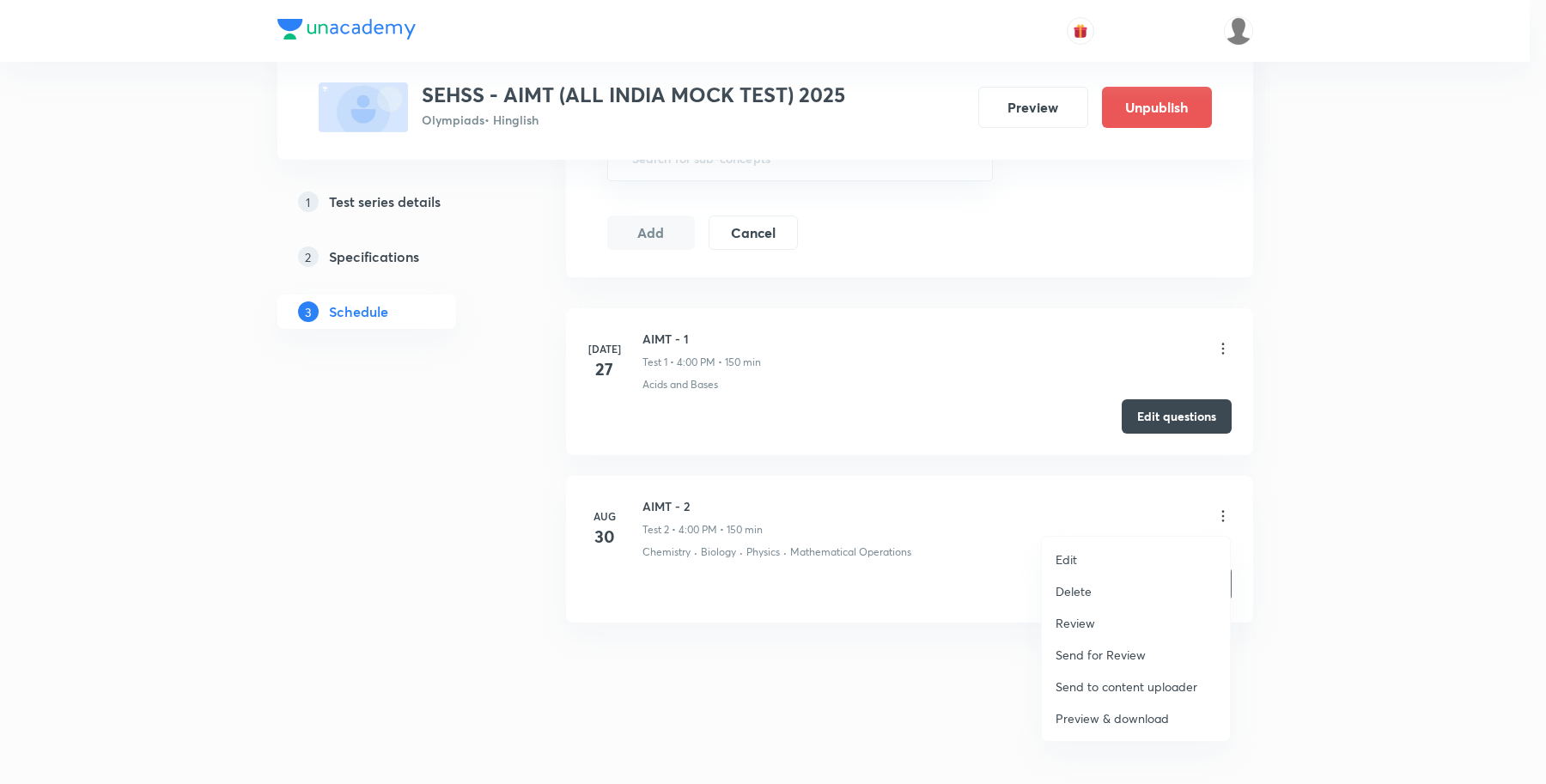
click at [1088, 621] on p "Review" at bounding box center [1075, 623] width 40 height 18
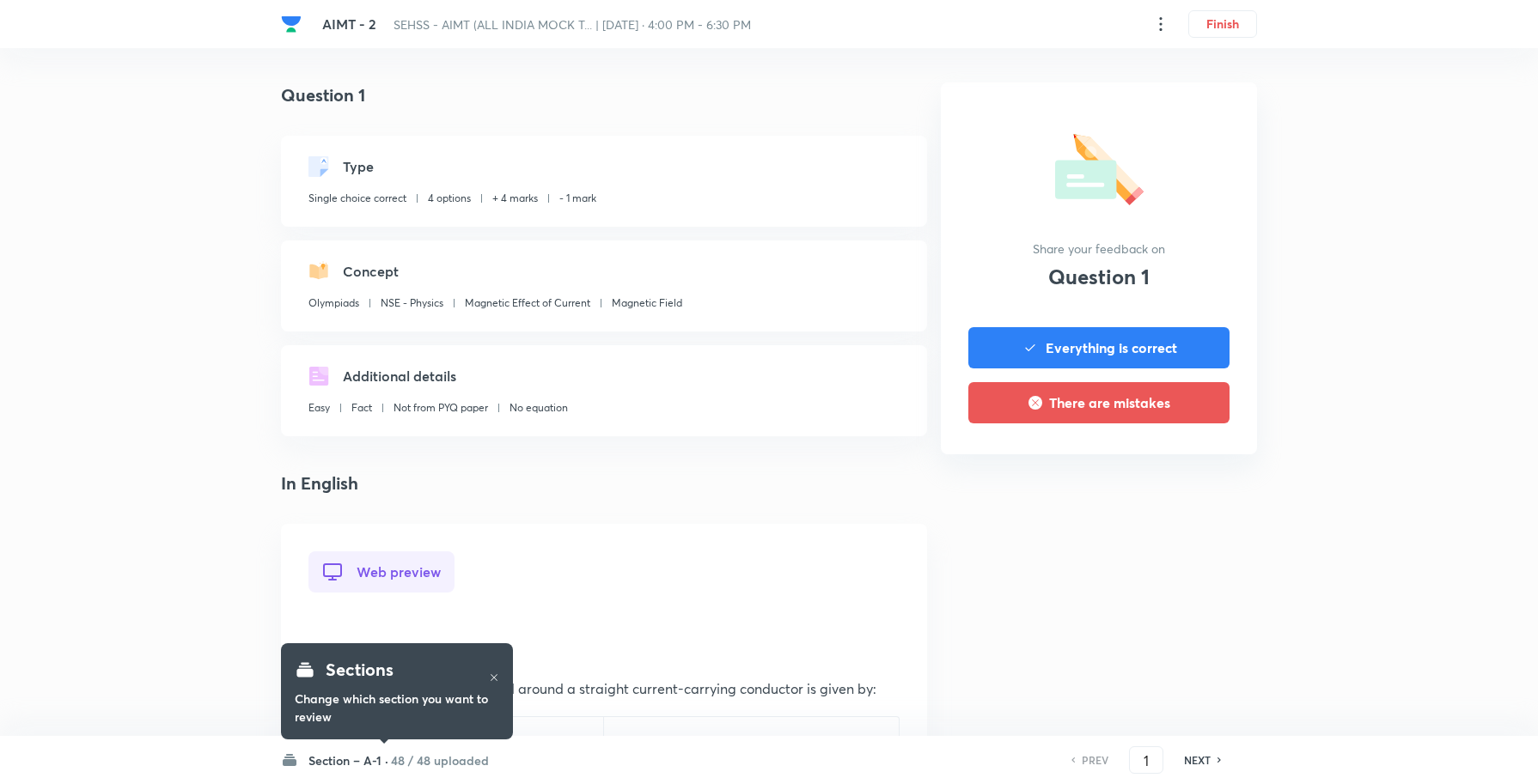
click at [361, 760] on h6 "Section – A-1 ·" at bounding box center [348, 761] width 80 height 18
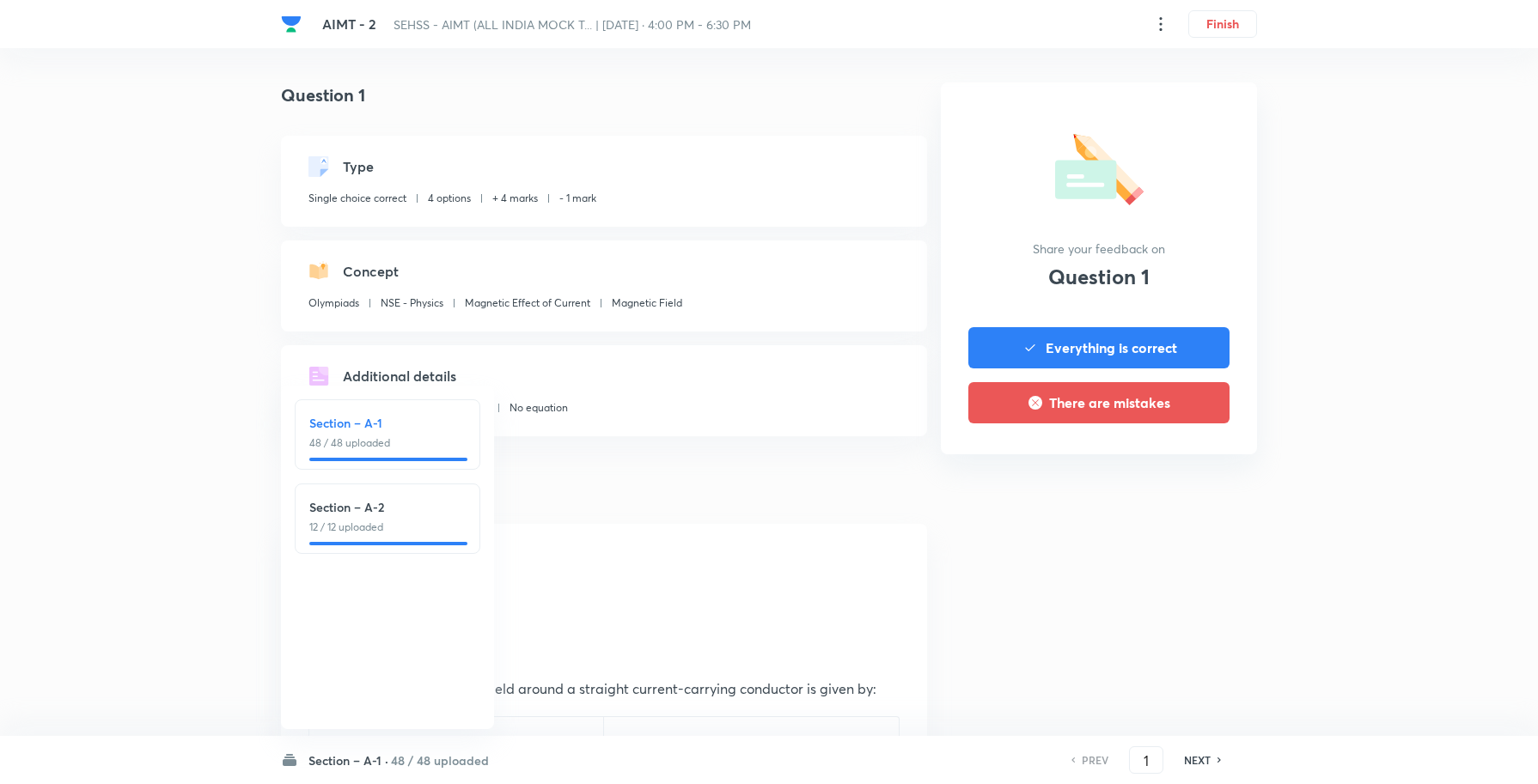
click at [1199, 756] on h6 "NEXT" at bounding box center [1197, 760] width 27 height 15
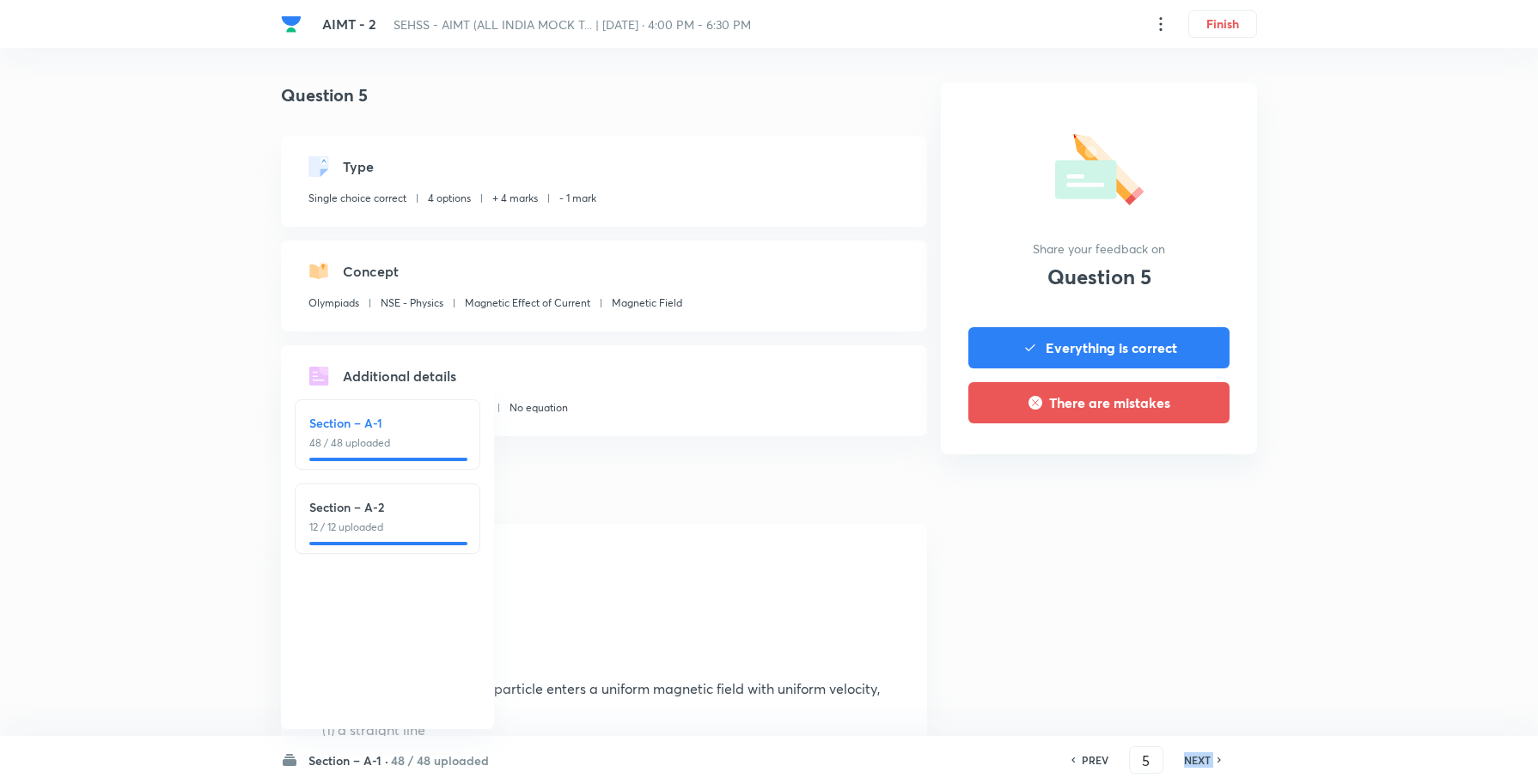
click at [1199, 756] on h6 "NEXT" at bounding box center [1197, 760] width 27 height 15
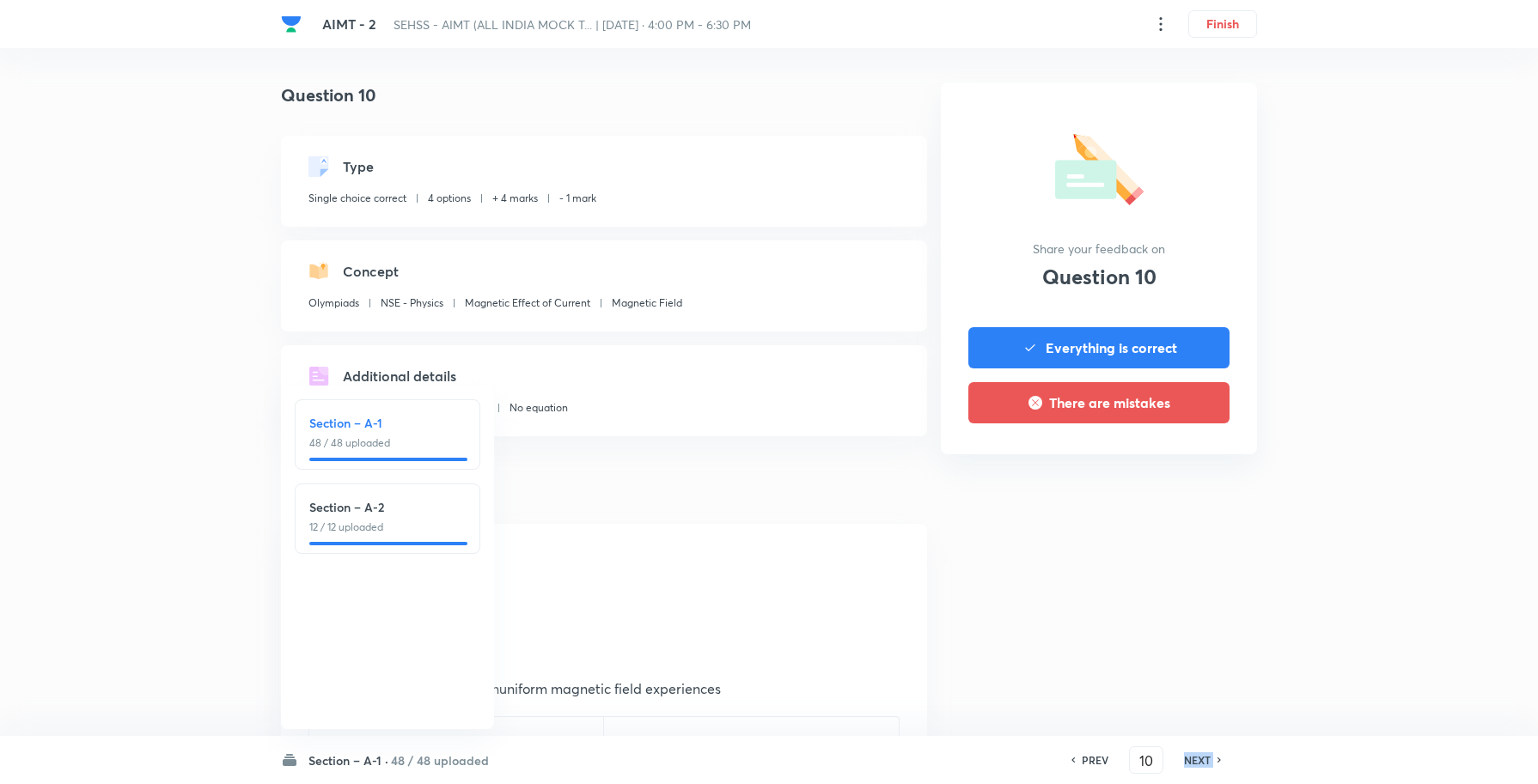
click at [1199, 756] on h6 "NEXT" at bounding box center [1197, 760] width 27 height 15
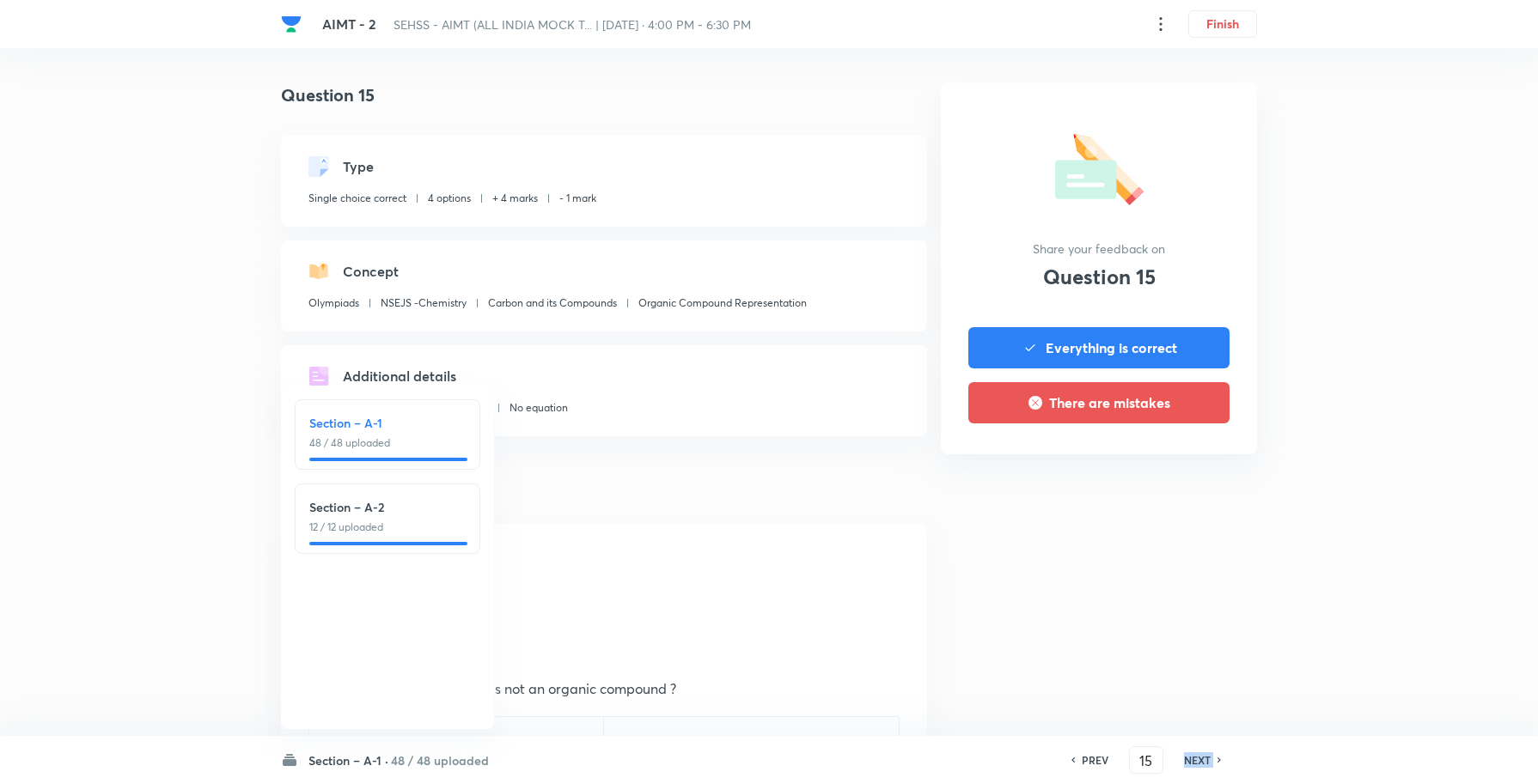
click at [1199, 756] on h6 "NEXT" at bounding box center [1197, 760] width 27 height 15
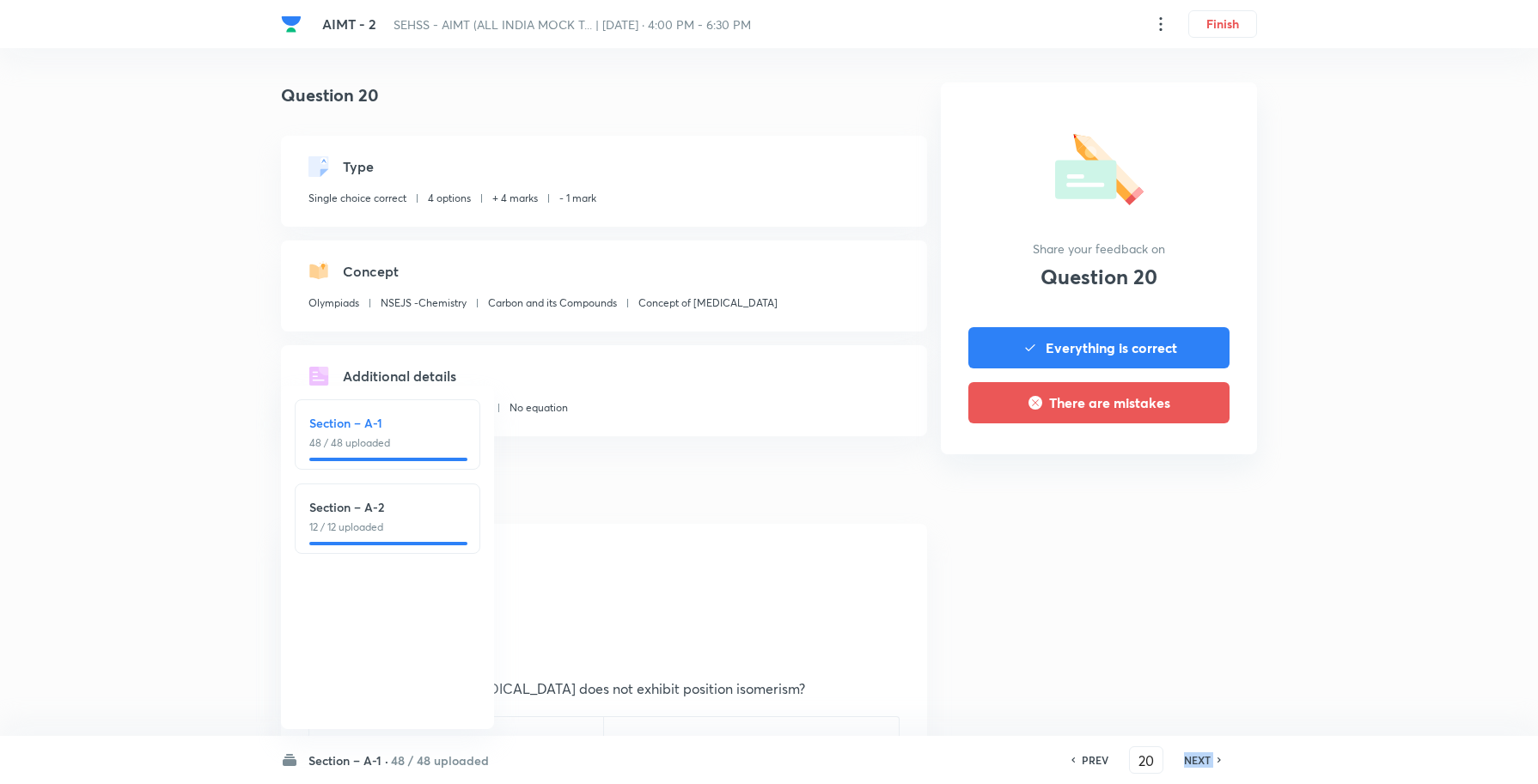
click at [1199, 756] on h6 "NEXT" at bounding box center [1197, 760] width 27 height 15
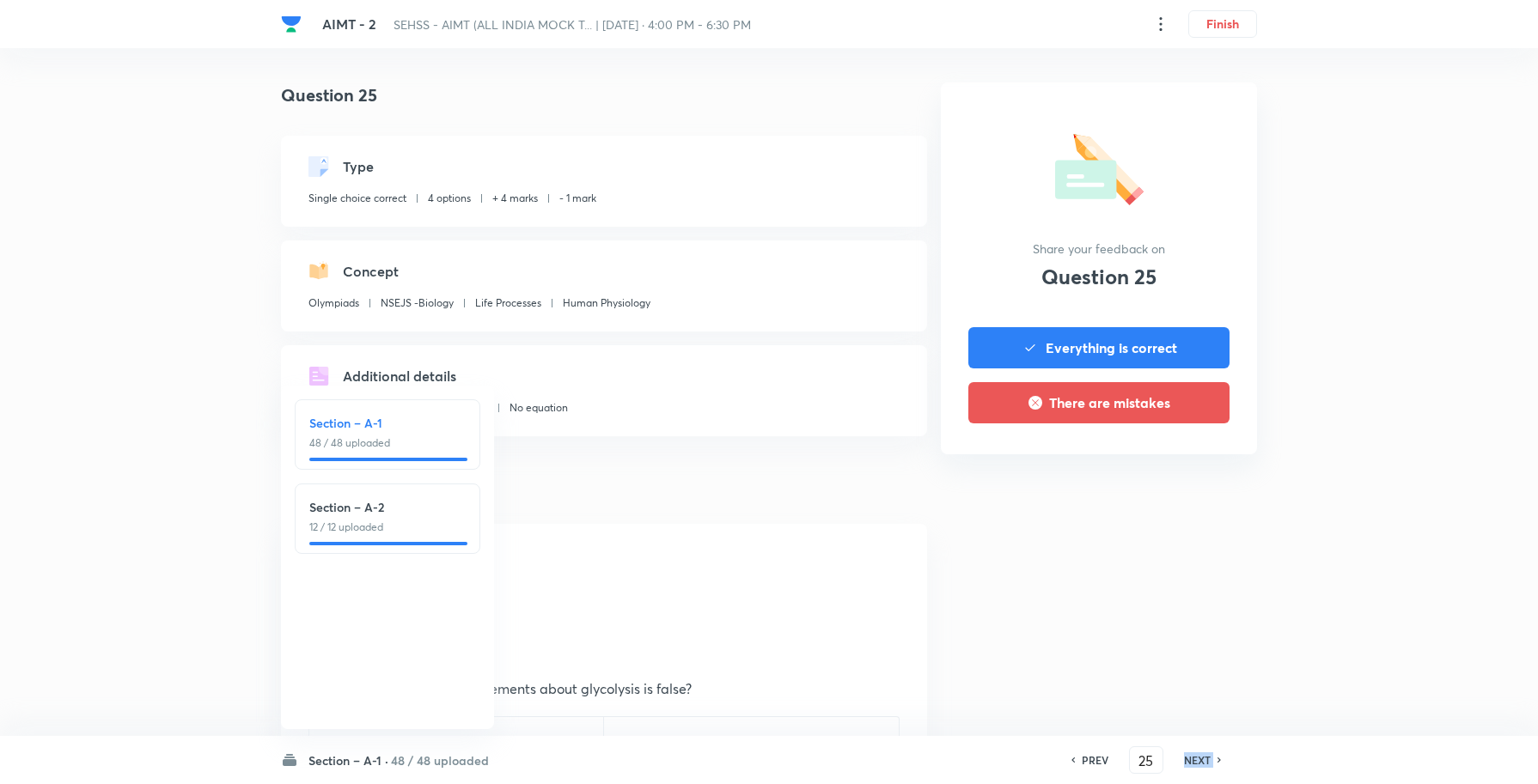
click at [1199, 756] on h6 "NEXT" at bounding box center [1197, 760] width 27 height 15
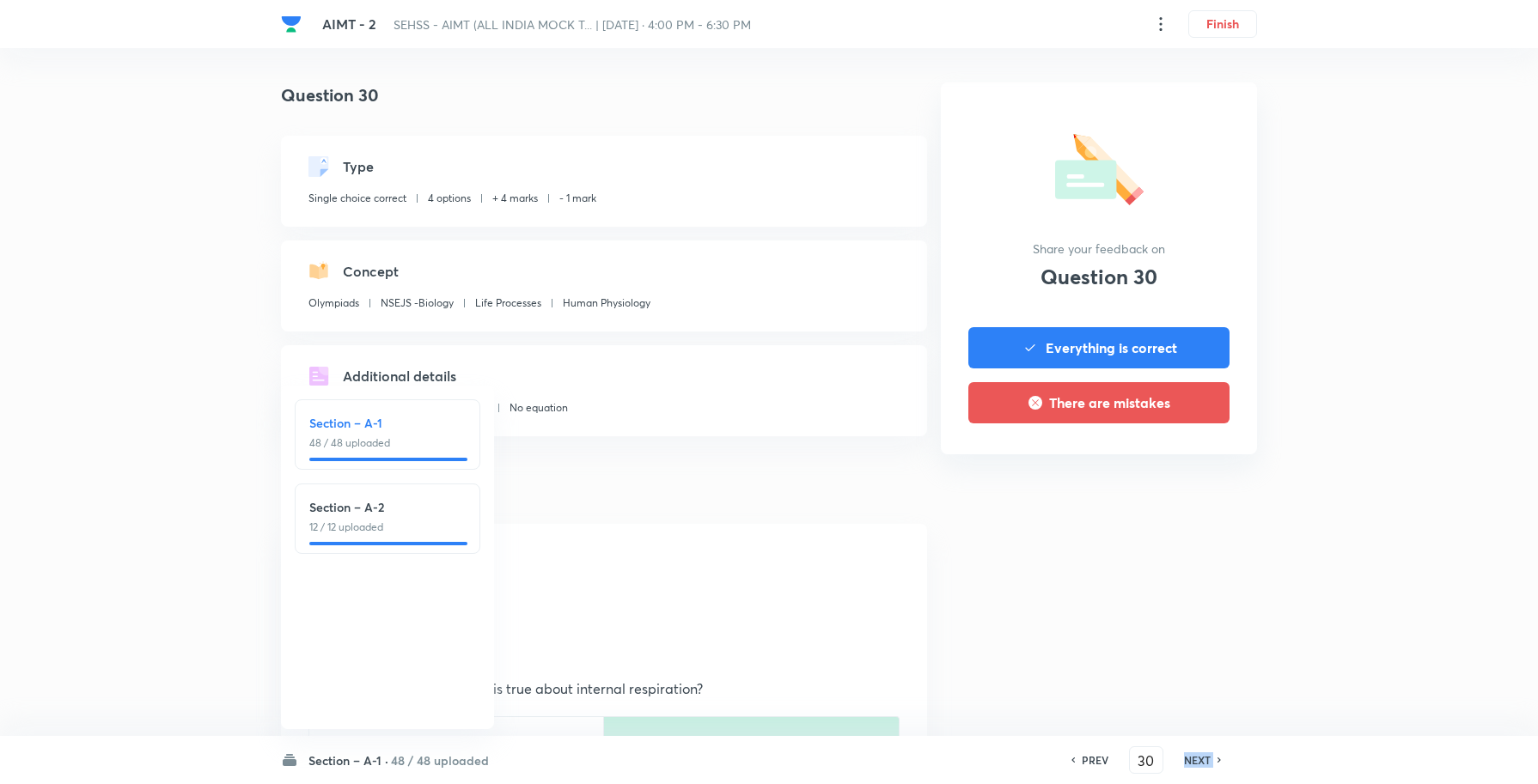
click at [1199, 756] on h6 "NEXT" at bounding box center [1197, 760] width 27 height 15
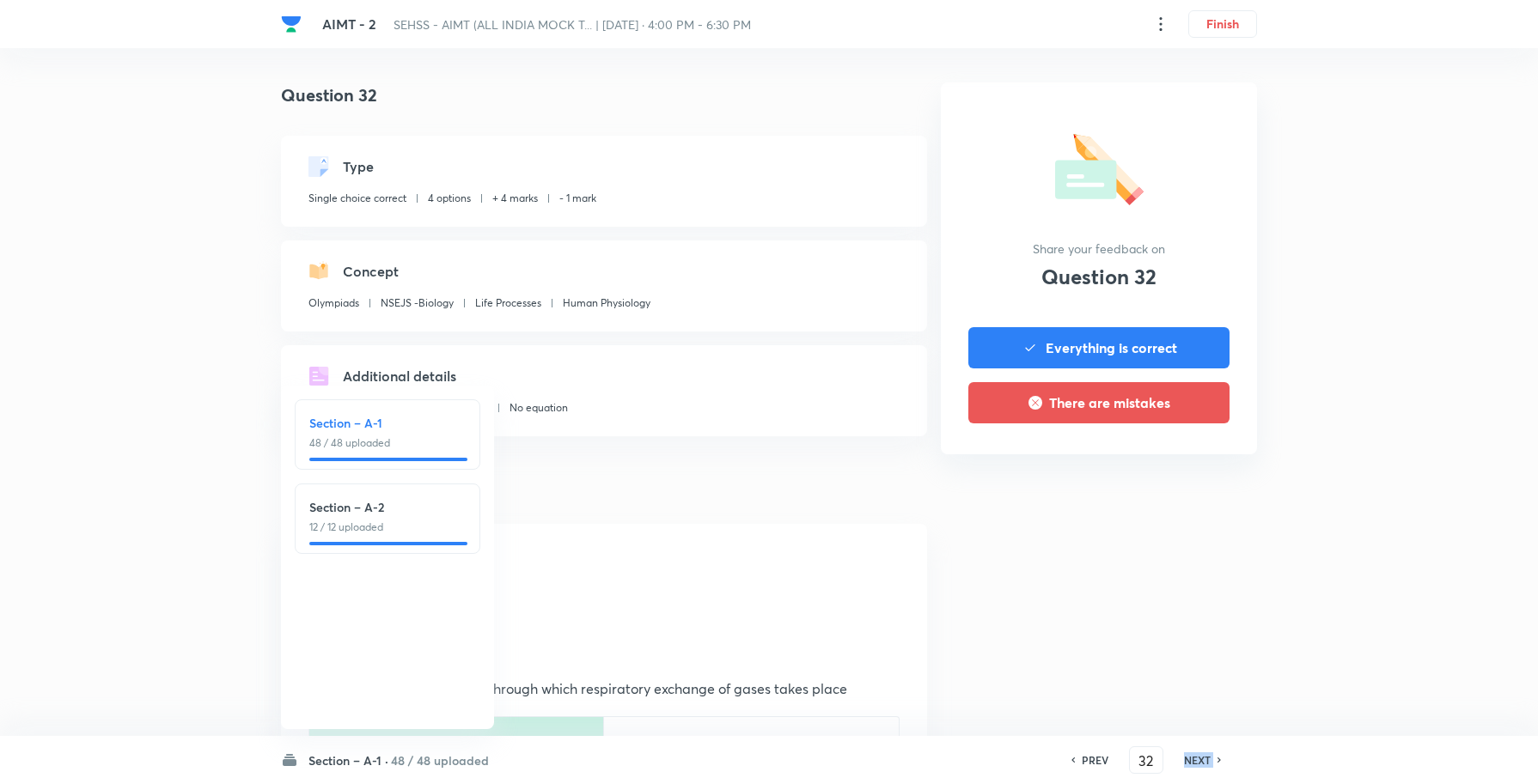
click at [1199, 756] on h6 "NEXT" at bounding box center [1197, 760] width 27 height 15
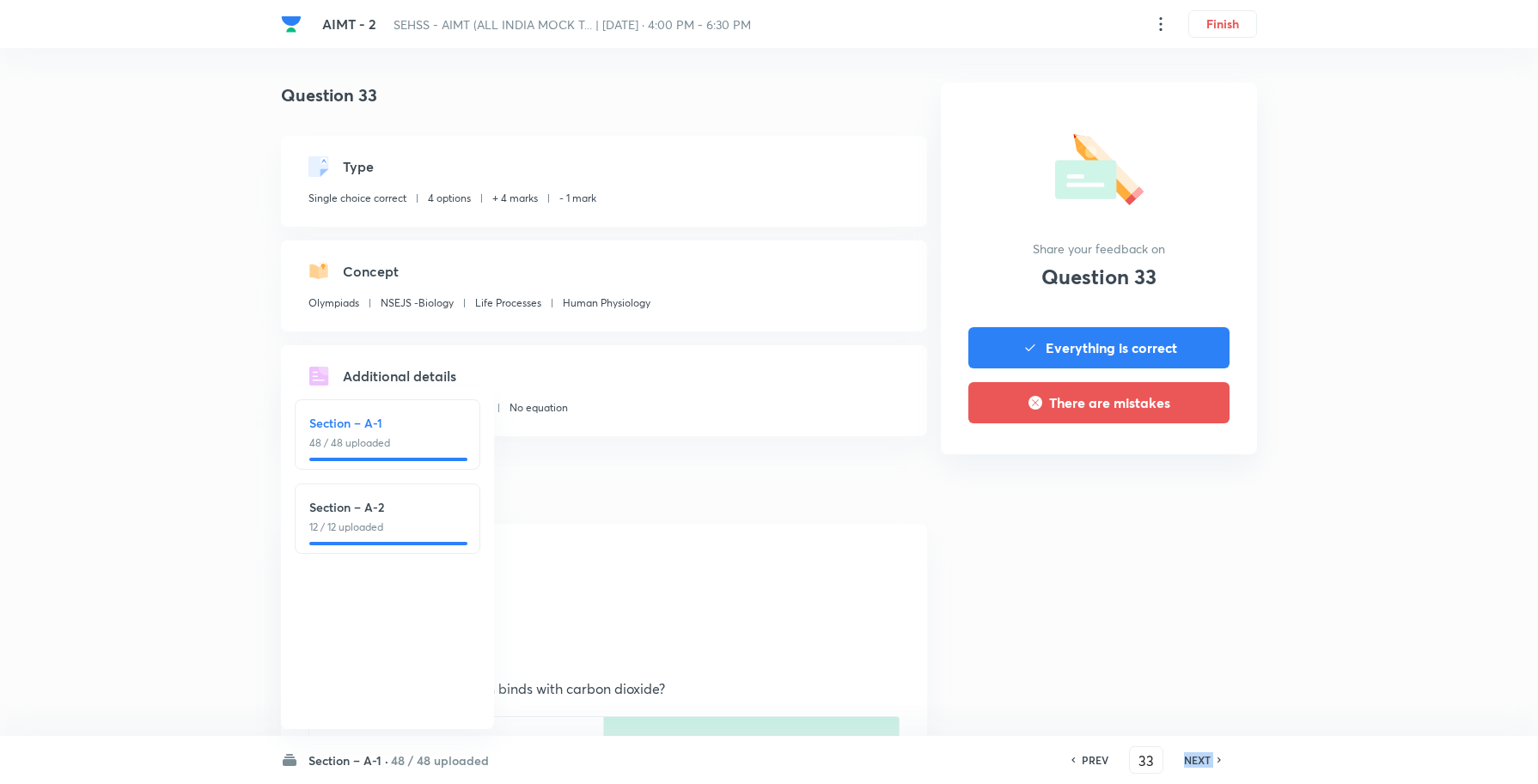
click at [1199, 756] on h6 "NEXT" at bounding box center [1197, 760] width 27 height 15
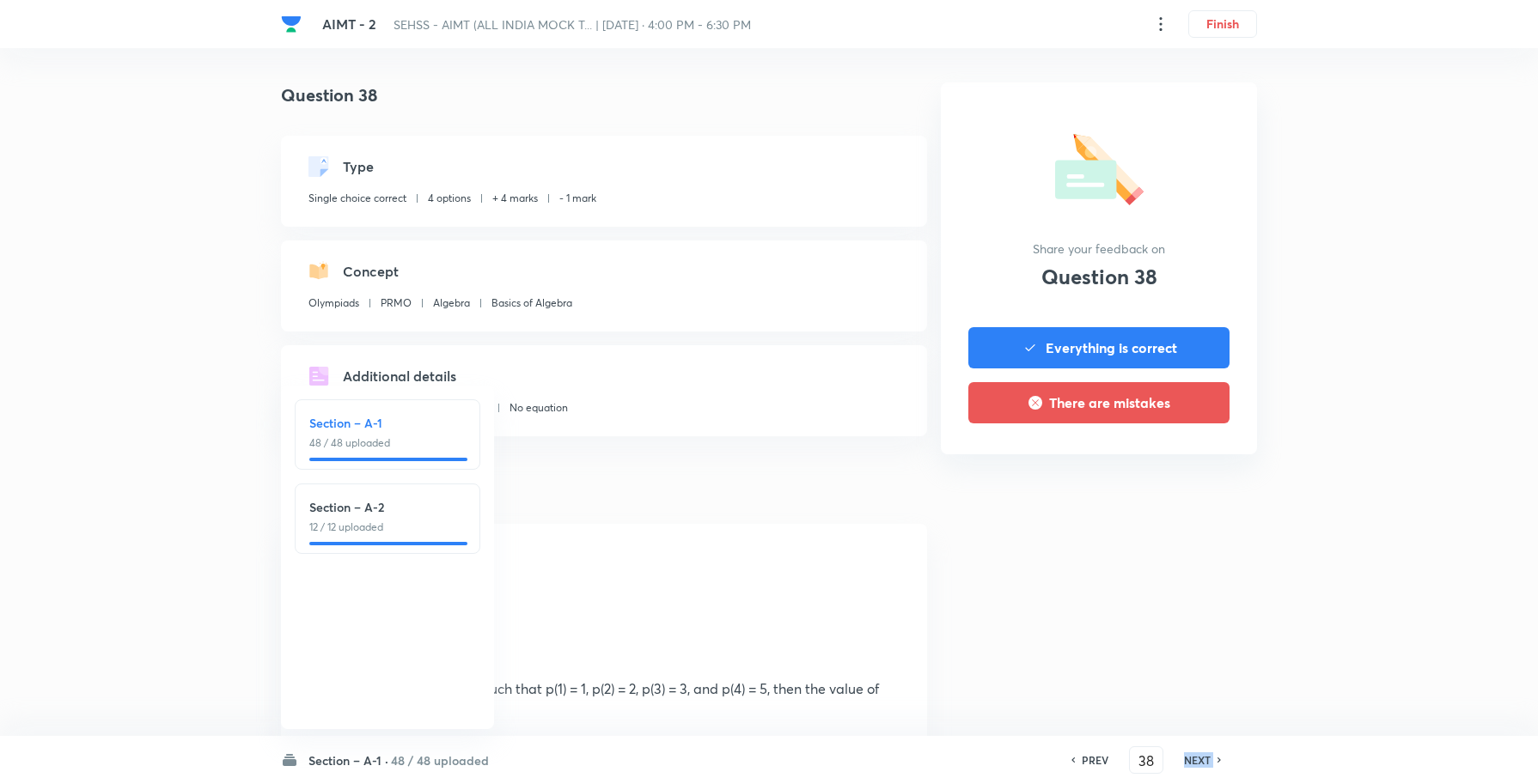
click at [1199, 756] on h6 "NEXT" at bounding box center [1197, 760] width 27 height 15
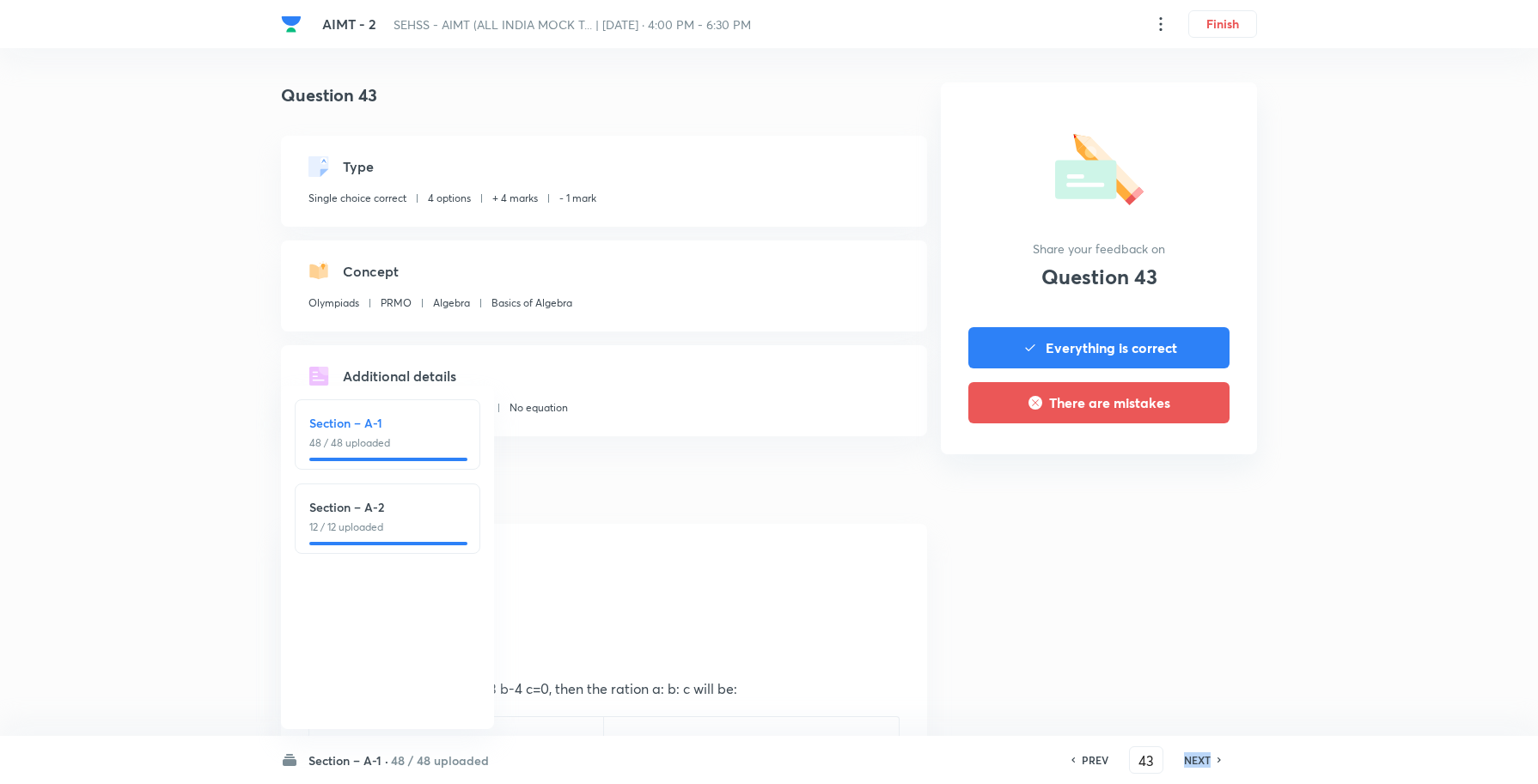
click at [1199, 756] on h6 "NEXT" at bounding box center [1197, 760] width 27 height 15
type input "45"
